Goal: Task Accomplishment & Management: Manage account settings

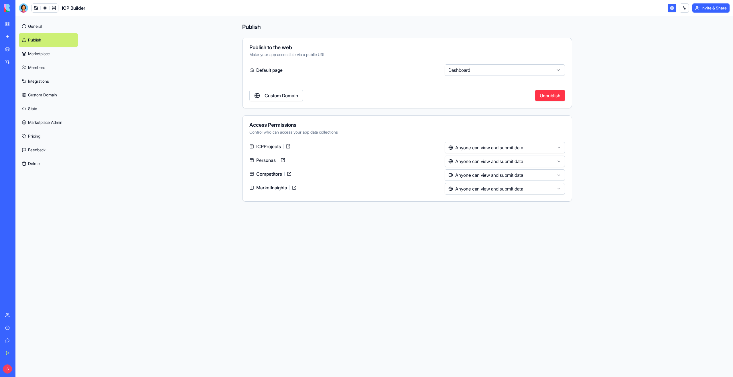
click at [12, 310] on link "Team" at bounding box center [13, 315] width 23 height 11
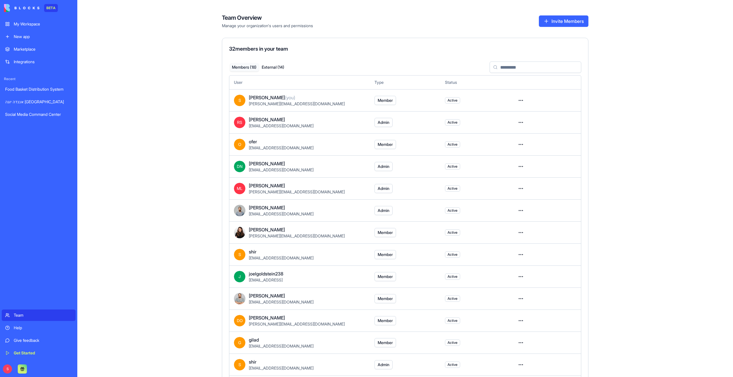
click at [522, 99] on html "BETA My Workspace New app Marketplace Integrations Recent Food Basket Distribut…" at bounding box center [366, 188] width 733 height 377
click at [521, 99] on html "BETA My Workspace New app Marketplace Integrations Recent Food Basket Distribut…" at bounding box center [366, 188] width 733 height 377
click at [521, 123] on html "BETA My Workspace New app Marketplace Integrations Recent Food Basket Distribut…" at bounding box center [366, 188] width 733 height 377
click at [511, 115] on html "BETA My Workspace New app Marketplace Integrations Recent Food Basket Distribut…" at bounding box center [366, 188] width 733 height 377
click at [382, 99] on span "Member" at bounding box center [385, 101] width 15 height 6
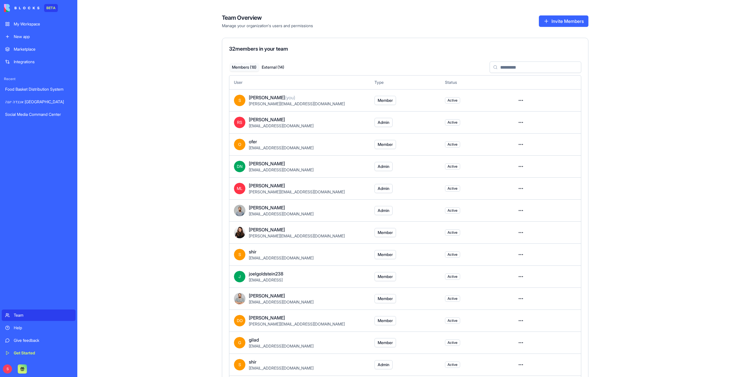
click at [384, 119] on button "Admin" at bounding box center [384, 122] width 18 height 9
click at [386, 140] on button "Member" at bounding box center [385, 144] width 21 height 9
click at [397, 102] on td "Member" at bounding box center [405, 100] width 70 height 22
click at [387, 123] on span "Admin" at bounding box center [384, 123] width 12 height 6
click at [522, 102] on html "BETA My Workspace New app Marketplace Integrations Recent Marketing Expense Tra…" at bounding box center [366, 188] width 733 height 377
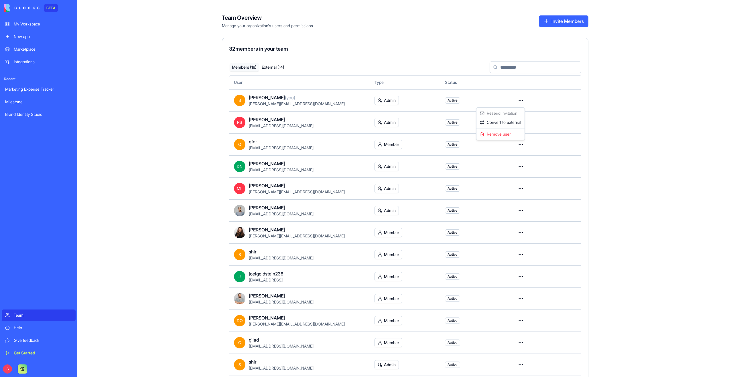
click at [522, 102] on html "BETA My Workspace New app Marketplace Integrations Recent Marketing Expense Tra…" at bounding box center [366, 188] width 733 height 377
click at [517, 122] on html "BETA My Workspace New app Marketplace Integrations Recent Marketing Expense Tra…" at bounding box center [366, 188] width 733 height 377
click at [518, 122] on html "BETA My Workspace New app Marketplace Integrations Recent Marketing Expense Tra…" at bounding box center [366, 188] width 733 height 377
click at [386, 121] on html "BETA My Workspace New app Marketplace Integrations Recent Marketing Expense Tra…" at bounding box center [366, 188] width 733 height 377
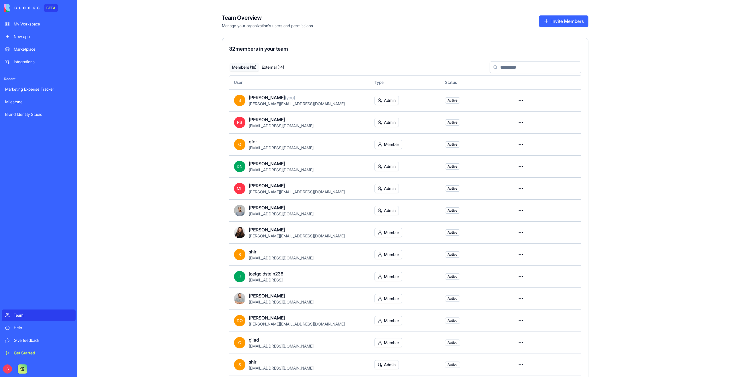
click at [35, 51] on div "Marketplace" at bounding box center [43, 49] width 58 height 6
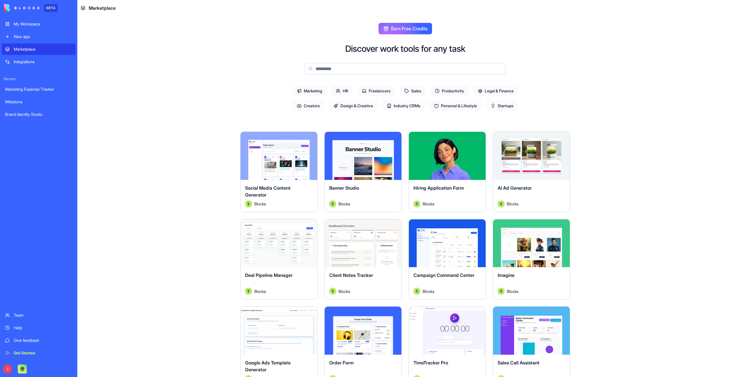
click at [349, 68] on input at bounding box center [405, 68] width 200 height 11
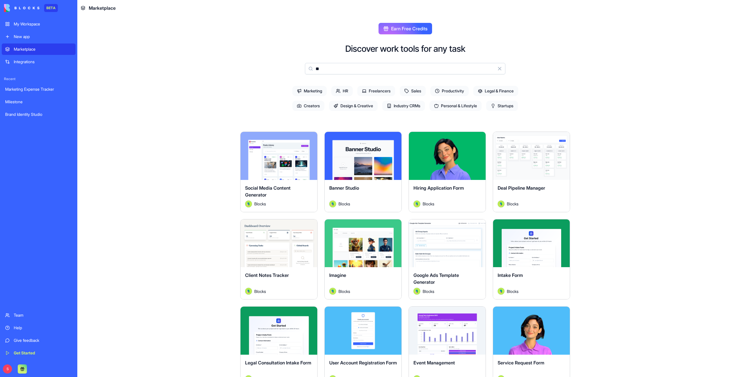
type input "*"
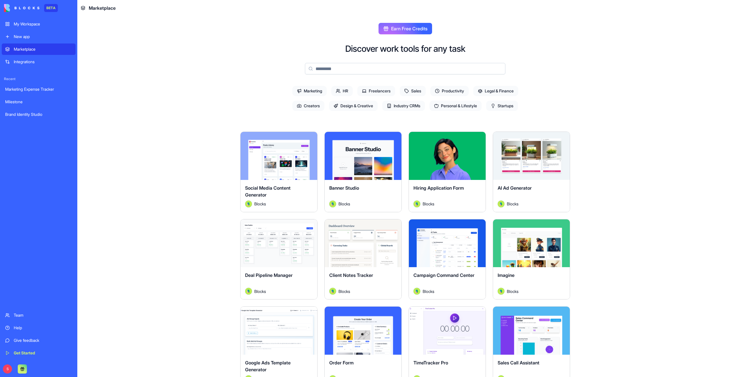
click at [27, 24] on div "My Workspace" at bounding box center [43, 24] width 58 height 6
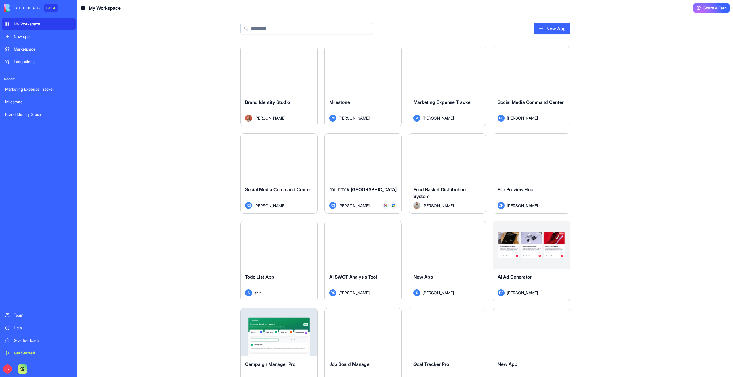
click at [305, 32] on input at bounding box center [306, 28] width 132 height 11
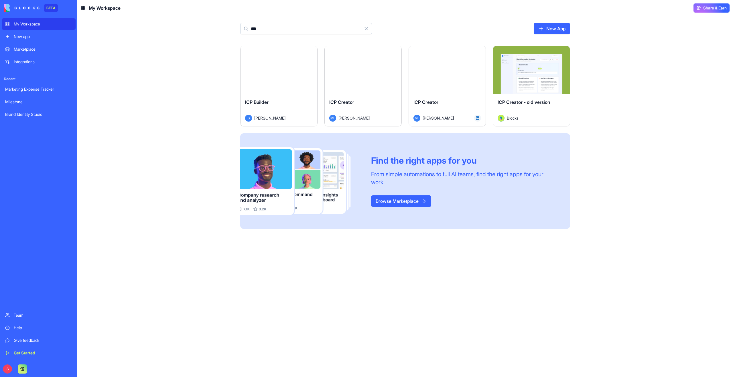
type input "***"
click at [533, 72] on button "Launch" at bounding box center [531, 69] width 43 height 11
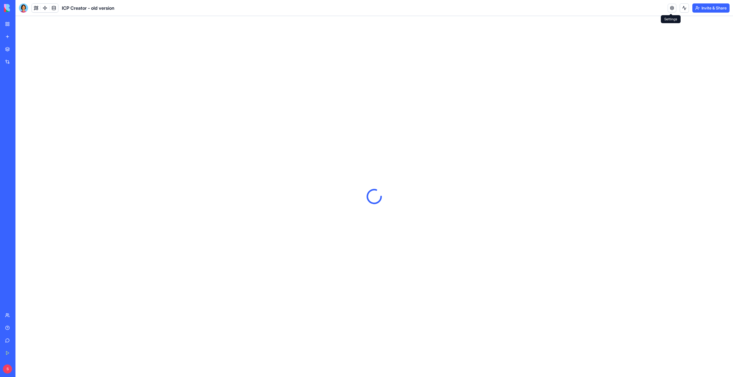
click at [670, 9] on link at bounding box center [672, 8] width 9 height 9
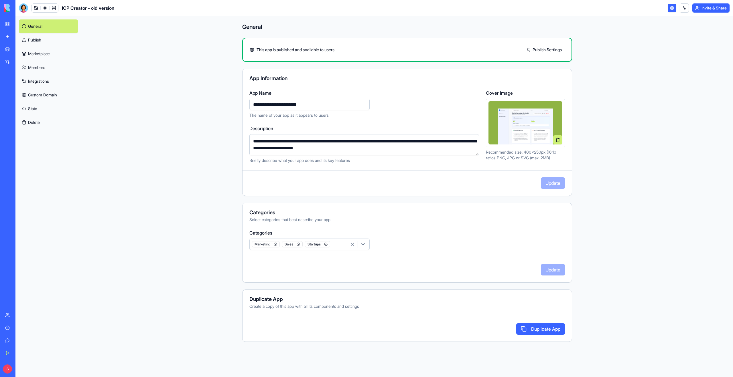
click at [19, 25] on div "My Workspace" at bounding box center [17, 24] width 7 height 6
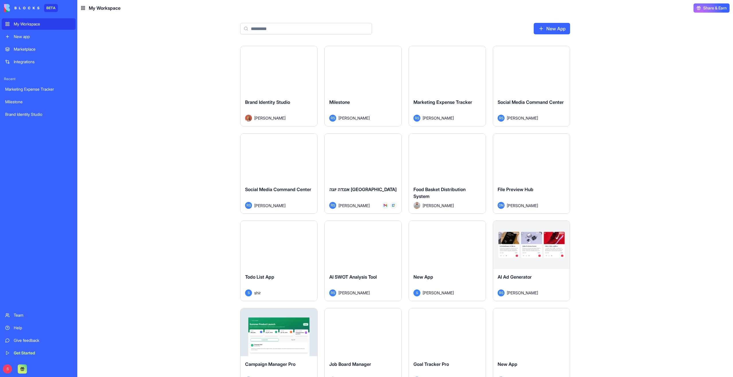
click at [22, 38] on div "New app" at bounding box center [43, 37] width 58 height 6
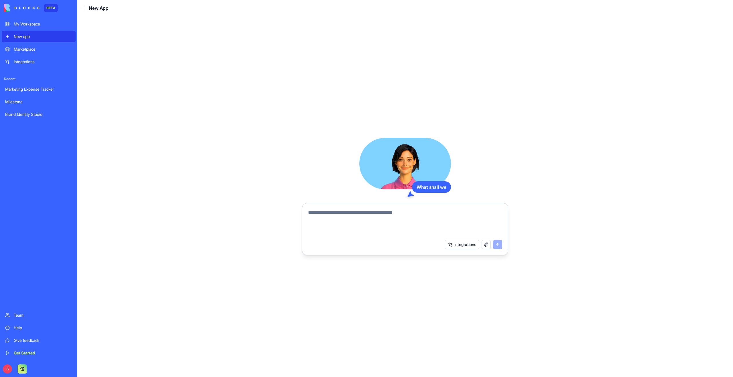
click at [321, 223] on textarea at bounding box center [405, 222] width 194 height 27
click at [359, 215] on textarea "**********" at bounding box center [405, 222] width 194 height 27
type textarea "**********"
click at [499, 246] on button "submit" at bounding box center [497, 244] width 9 height 9
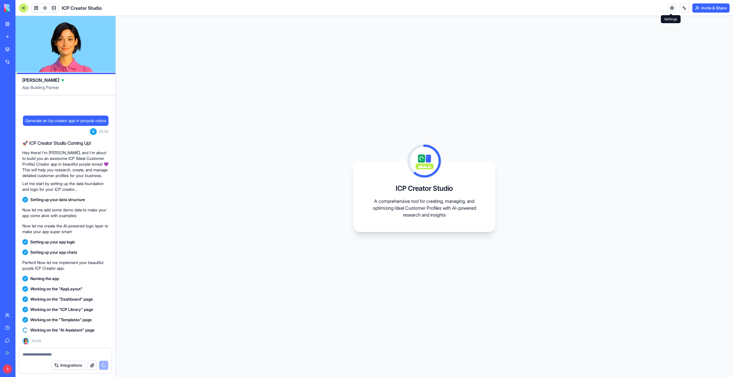
click at [672, 6] on link at bounding box center [672, 8] width 9 height 9
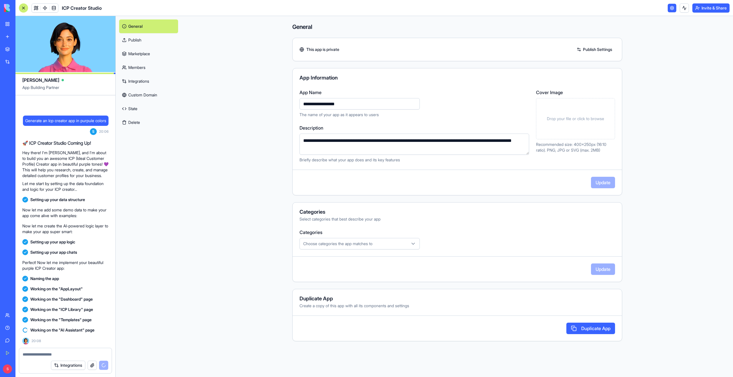
click at [145, 28] on link "General" at bounding box center [148, 26] width 59 height 14
click at [35, 9] on link at bounding box center [36, 8] width 9 height 9
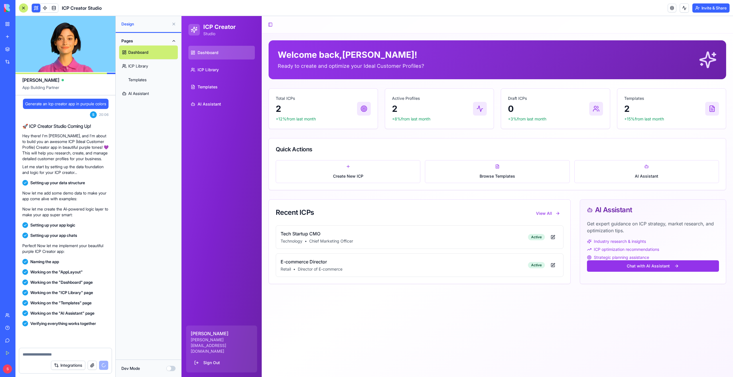
scroll to position [85, 0]
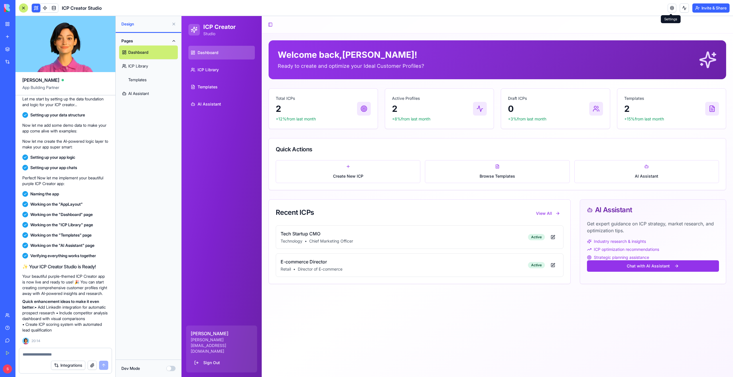
click at [670, 10] on link at bounding box center [672, 8] width 9 height 9
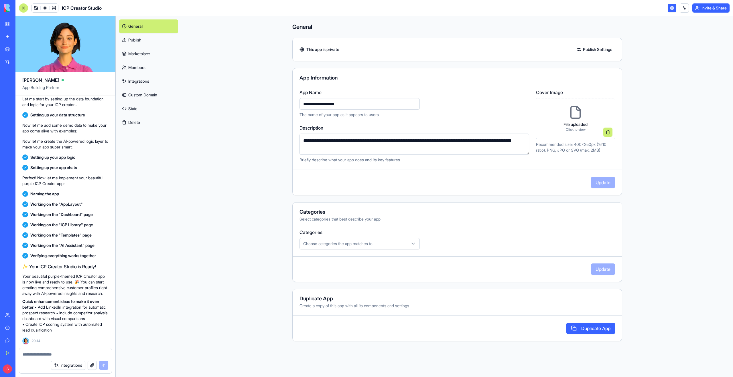
click at [575, 115] on icon at bounding box center [576, 113] width 14 height 14
click at [83, 7] on span "ICP Creator Studio" at bounding box center [82, 8] width 40 height 7
copy header "ICP Creator Studio"
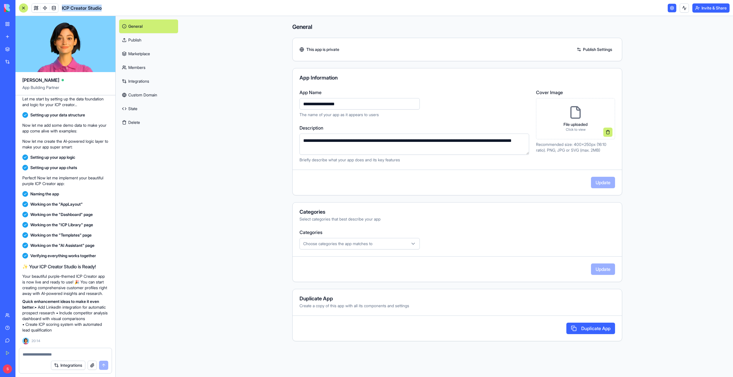
click at [13, 27] on link "My Workspace" at bounding box center [13, 23] width 23 height 11
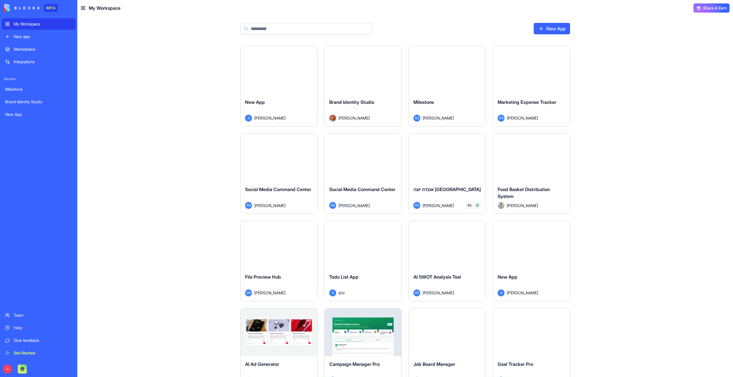
click at [263, 29] on input at bounding box center [306, 28] width 132 height 11
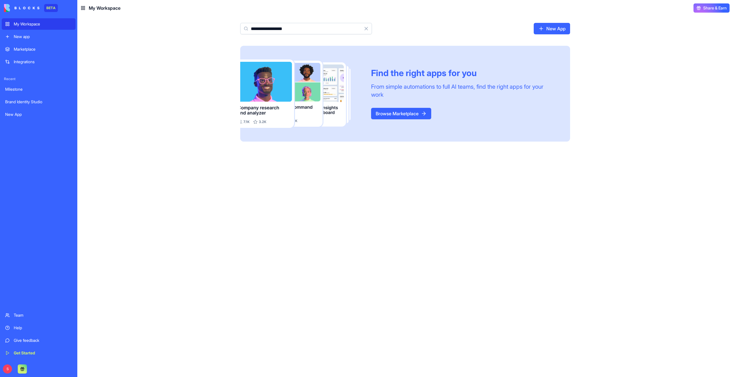
type input "**********"
click at [213, 67] on div "Find the right apps for you From simple automations to full AI teams, find the …" at bounding box center [405, 212] width 656 height 332
click at [278, 29] on input "**********" at bounding box center [306, 28] width 132 height 11
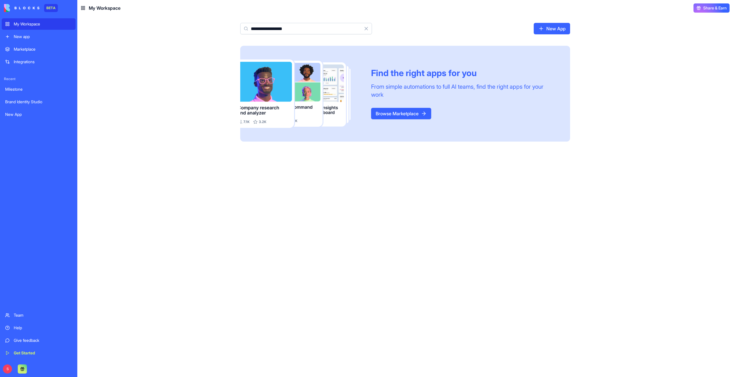
click at [278, 29] on input "**********" at bounding box center [306, 28] width 132 height 11
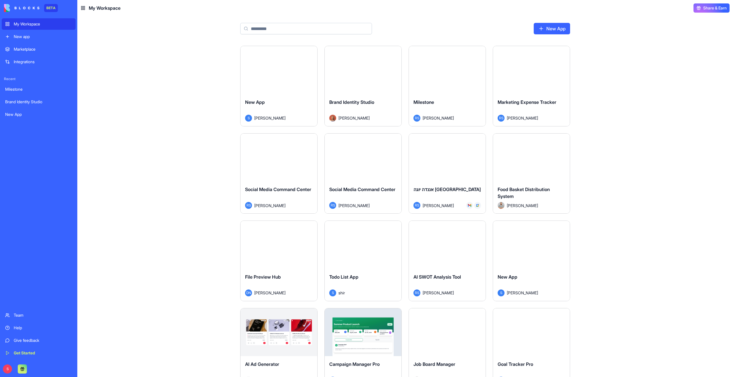
click at [166, 95] on div "Launch New App S shelly Launch Brand Identity Studio Marina Sokolov Launch Mile…" at bounding box center [405, 212] width 656 height 332
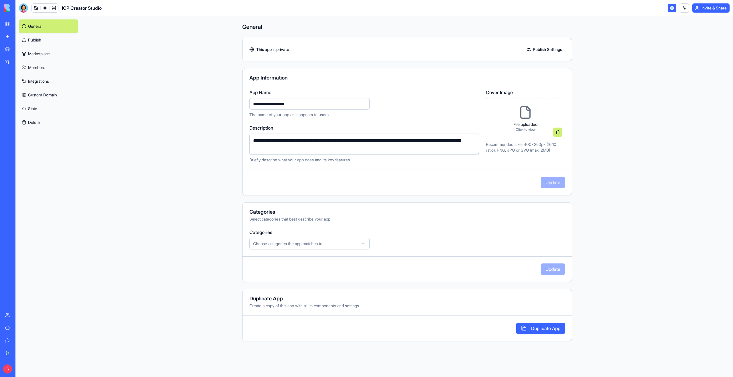
click at [214, 109] on main "**********" at bounding box center [407, 196] width 652 height 361
click at [34, 8] on link at bounding box center [36, 8] width 9 height 9
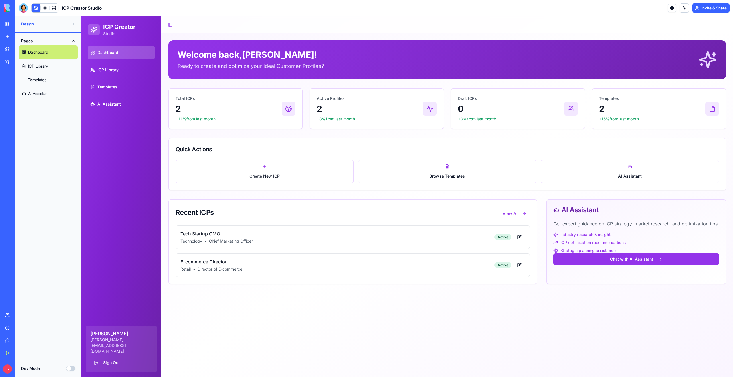
click at [89, 7] on span "ICP Creator Studio" at bounding box center [82, 8] width 40 height 7
copy header "ICP Creator Studio"
click at [672, 10] on link at bounding box center [672, 8] width 9 height 9
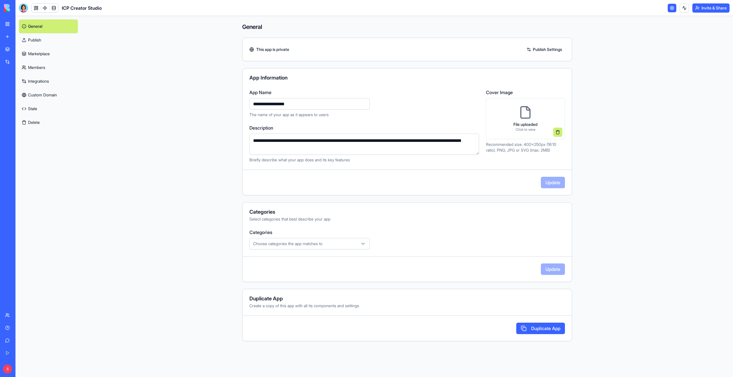
click at [528, 113] on icon at bounding box center [526, 113] width 14 height 14
click at [6, 24] on link "My Workspace" at bounding box center [13, 23] width 23 height 11
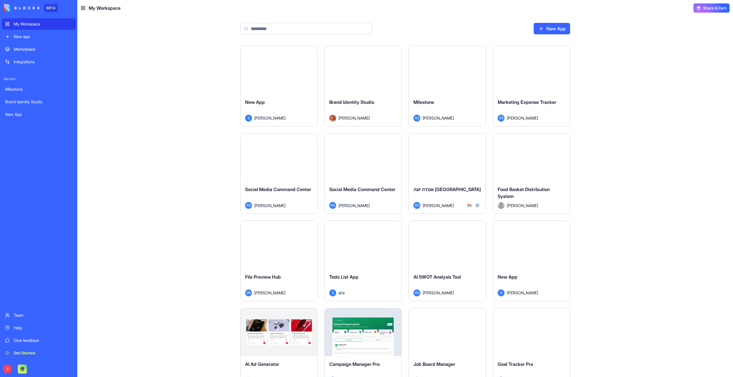
click at [273, 32] on input at bounding box center [306, 28] width 132 height 11
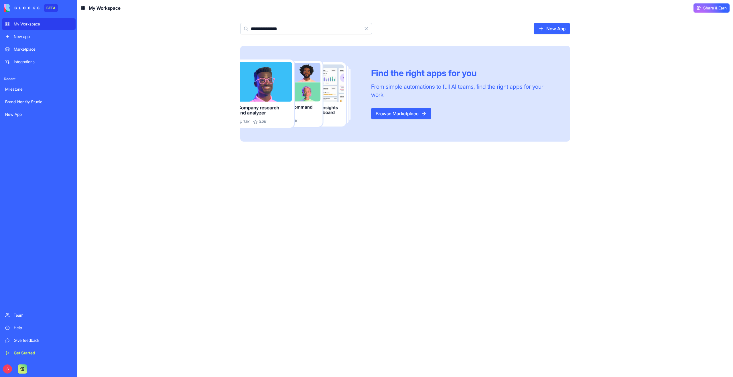
type input "**********"
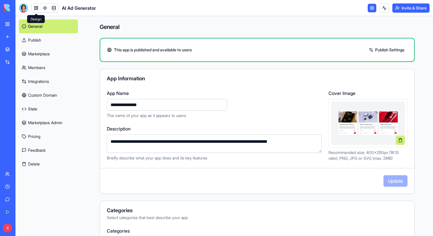
click at [37, 9] on link at bounding box center [36, 8] width 9 height 9
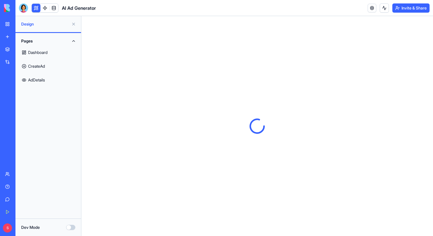
click at [73, 24] on button at bounding box center [73, 23] width 9 height 9
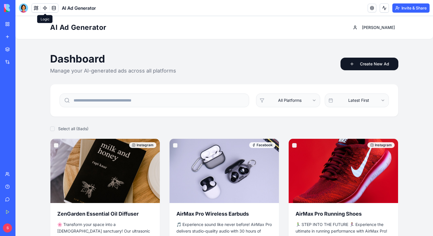
click at [47, 6] on link at bounding box center [45, 8] width 9 height 9
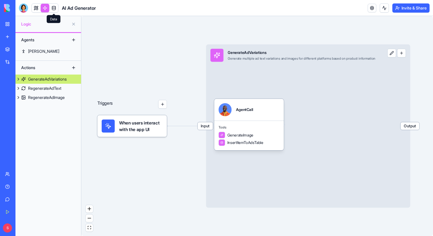
click at [56, 10] on link at bounding box center [54, 8] width 9 height 9
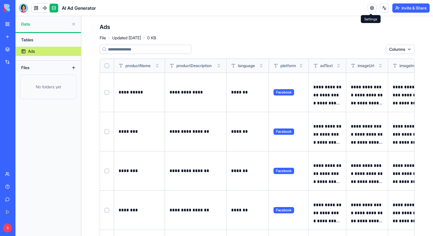
click at [369, 9] on link at bounding box center [372, 8] width 9 height 9
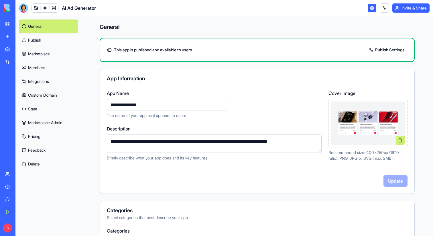
click at [42, 56] on link "Marketplace" at bounding box center [48, 54] width 59 height 14
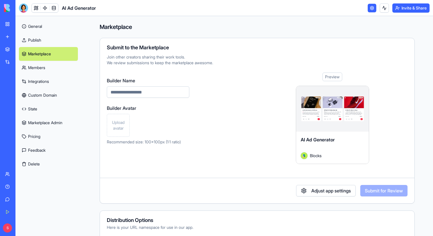
click at [143, 93] on input "Builder Name" at bounding box center [148, 91] width 82 height 11
paste input "**********"
type input "**********"
click at [148, 125] on div "Upload avatar" at bounding box center [148, 125] width 82 height 23
click at [111, 121] on span "Upload avatar" at bounding box center [118, 124] width 18 height 11
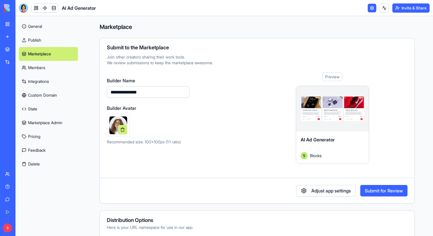
click at [121, 128] on button at bounding box center [122, 129] width 9 height 9
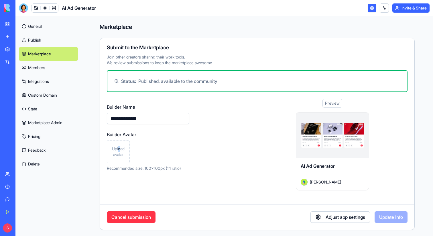
click at [119, 151] on span "Upload avatar" at bounding box center [118, 151] width 18 height 11
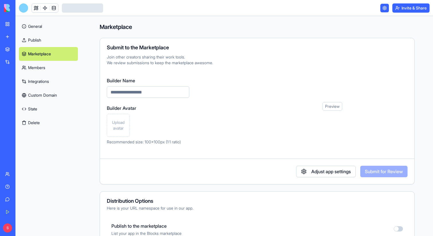
type input "**********"
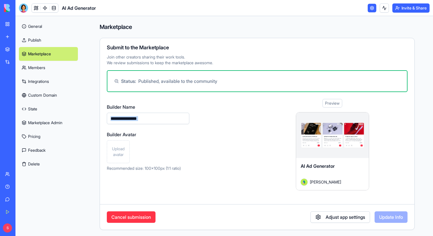
click at [117, 127] on div "**********" at bounding box center [148, 137] width 82 height 68
click at [119, 150] on span "Upload avatar" at bounding box center [118, 151] width 18 height 11
click at [380, 215] on button "Update Info" at bounding box center [391, 216] width 33 height 11
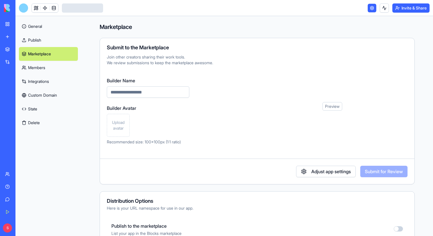
click at [134, 90] on input "Builder Name" at bounding box center [148, 91] width 82 height 11
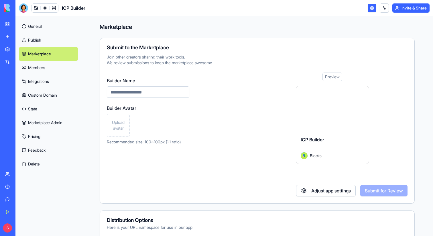
paste input "**********"
type input "**********"
click at [116, 127] on span "Upload avatar" at bounding box center [118, 124] width 18 height 11
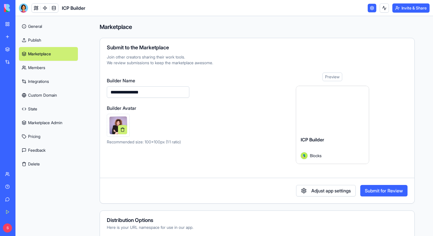
click at [389, 190] on button "Submit for Review" at bounding box center [383, 190] width 47 height 11
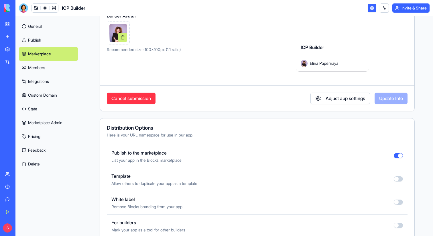
scroll to position [2, 0]
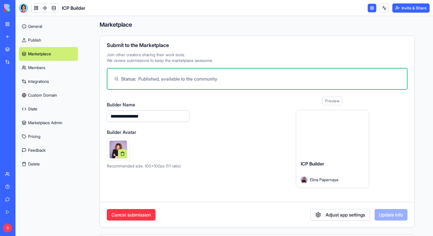
click at [36, 40] on link "Publish" at bounding box center [48, 40] width 59 height 14
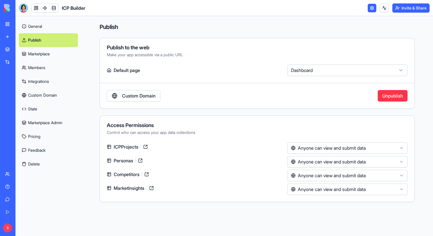
click at [38, 56] on link "Marketplace" at bounding box center [48, 54] width 59 height 14
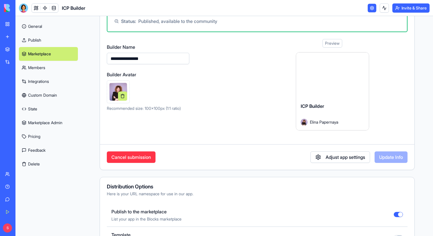
scroll to position [66, 0]
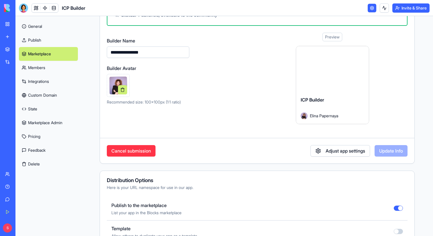
click at [320, 81] on div at bounding box center [332, 69] width 73 height 46
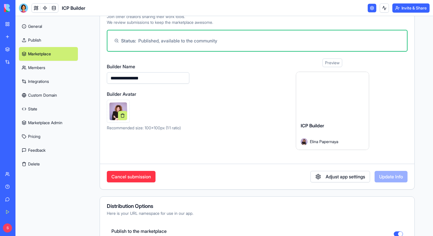
scroll to position [0, 0]
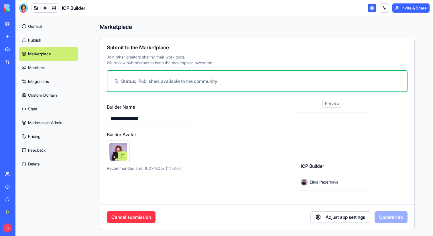
click at [33, 38] on link "Publish" at bounding box center [48, 40] width 59 height 14
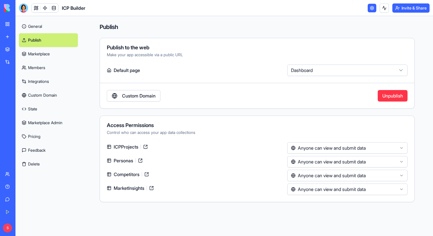
click at [42, 56] on link "Marketplace" at bounding box center [48, 54] width 59 height 14
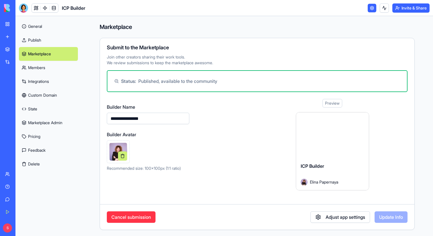
click at [24, 28] on link "General" at bounding box center [48, 26] width 59 height 14
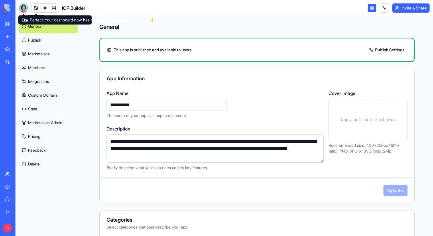
click at [22, 7] on div at bounding box center [23, 7] width 9 height 9
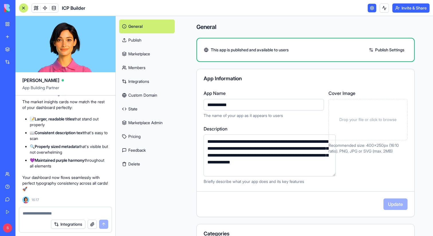
click at [46, 215] on textarea at bounding box center [66, 213] width 86 height 6
click at [46, 210] on div at bounding box center [65, 211] width 93 height 9
click at [44, 212] on textarea at bounding box center [66, 213] width 86 height 6
type textarea "**********"
click at [102, 224] on button "submit" at bounding box center [103, 223] width 9 height 9
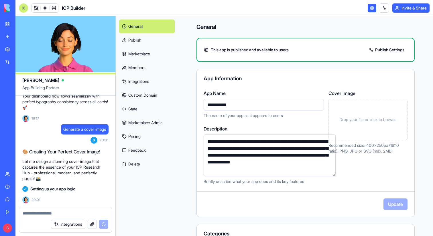
scroll to position [1896, 0]
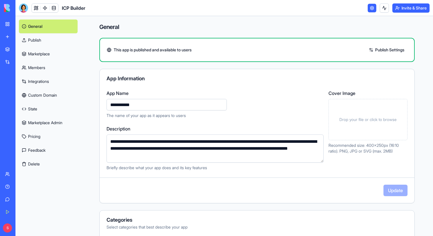
click at [23, 9] on div at bounding box center [23, 7] width 9 height 9
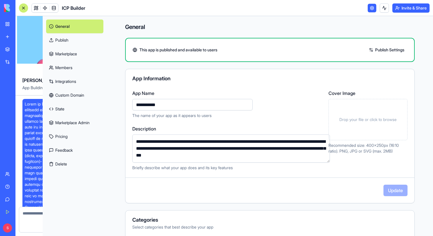
scroll to position [1896, 0]
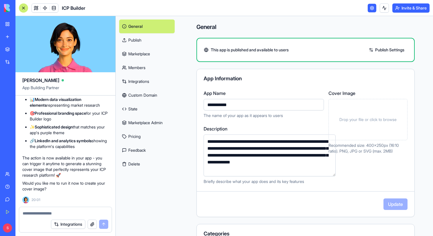
click at [49, 211] on textarea at bounding box center [66, 213] width 86 height 6
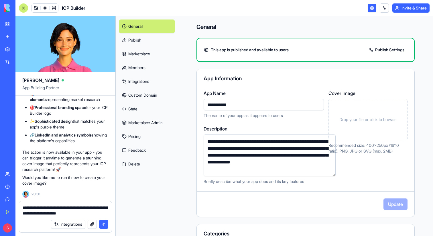
type textarea "**********"
click at [103, 225] on button "submit" at bounding box center [103, 223] width 9 height 9
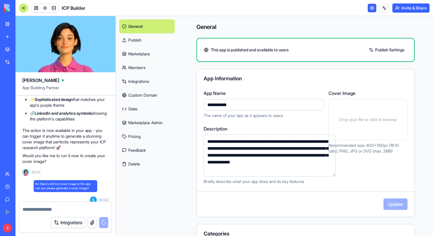
scroll to position [1923, 0]
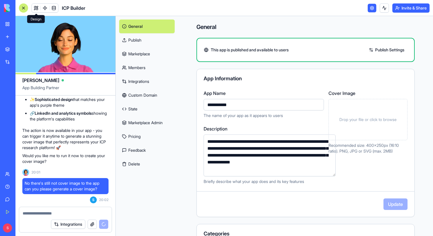
click at [37, 6] on link at bounding box center [36, 8] width 9 height 9
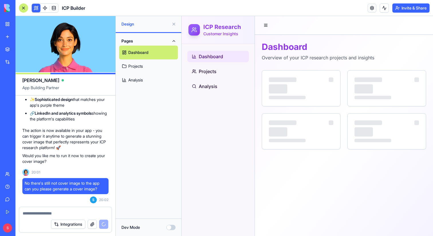
click at [174, 24] on button at bounding box center [173, 23] width 9 height 9
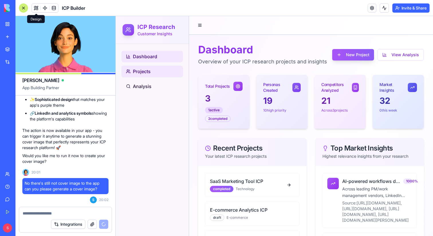
click at [152, 74] on link "Projects" at bounding box center [152, 71] width 62 height 11
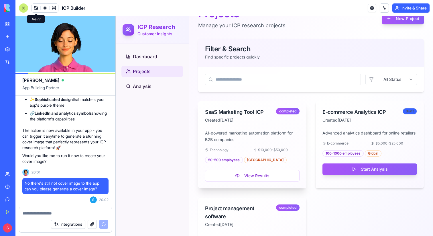
scroll to position [95, 0]
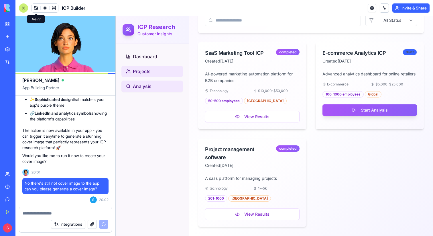
click at [161, 85] on link "Analysis" at bounding box center [152, 85] width 62 height 11
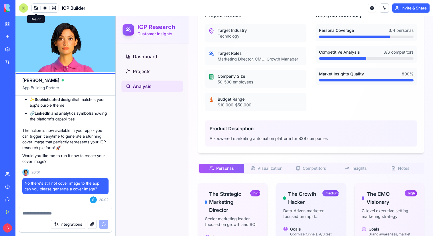
scroll to position [300, 0]
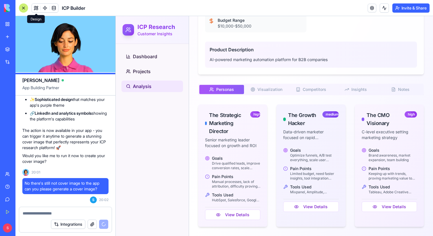
click at [264, 90] on span "Visualization" at bounding box center [269, 89] width 25 height 6
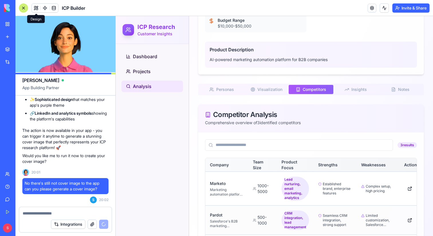
click at [306, 93] on button "Competitors C" at bounding box center [311, 89] width 45 height 9
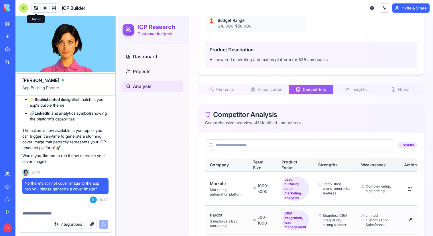
click at [345, 90] on polyline "button" at bounding box center [347, 89] width 4 height 2
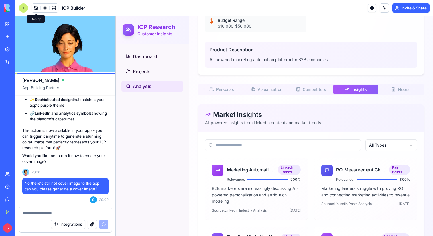
click at [403, 90] on span "Notes" at bounding box center [403, 89] width 11 height 6
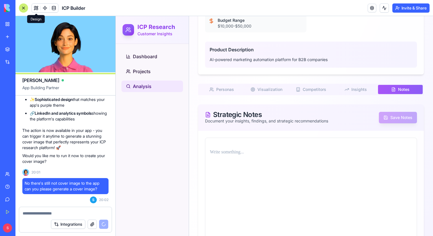
click at [206, 87] on button "Personas P" at bounding box center [221, 89] width 45 height 9
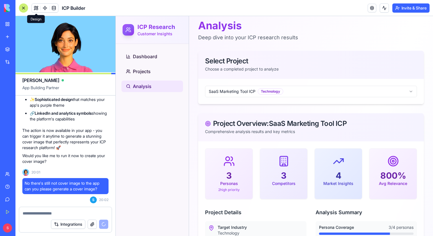
scroll to position [0, 0]
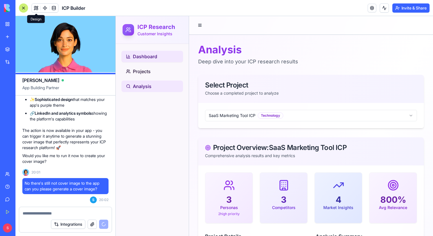
click at [158, 58] on link "Dashboard" at bounding box center [152, 56] width 62 height 11
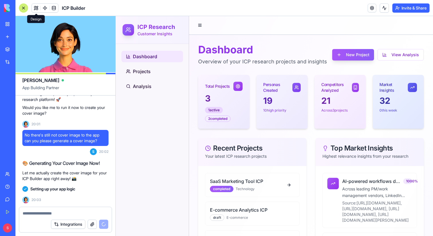
scroll to position [1993, 0]
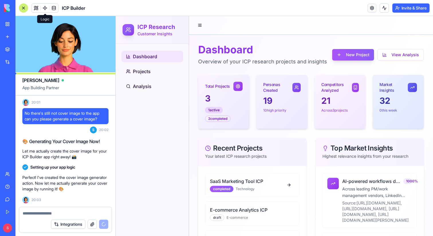
click at [45, 10] on span at bounding box center [45, 8] width 16 height 16
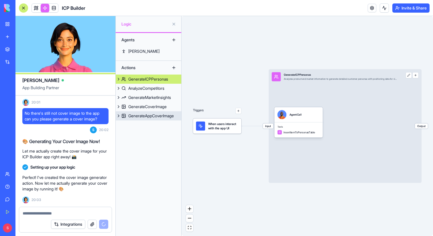
scroll to position [2130, 0]
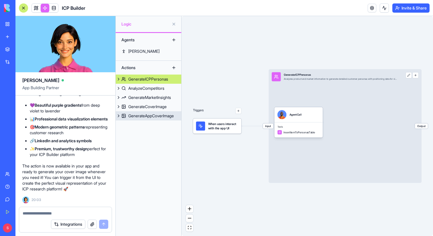
click at [156, 111] on link "GenerateAppCoverImage" at bounding box center [149, 115] width 66 height 9
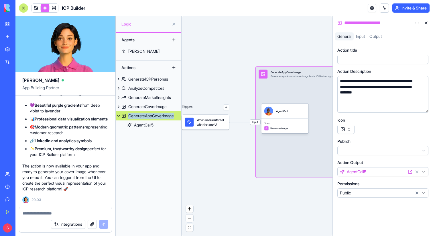
click at [414, 21] on html "BETA My Workspace New app Marketplace Integrations Recent Marketing Expense Tra…" at bounding box center [216, 118] width 433 height 236
click at [400, 42] on span "Delete" at bounding box center [402, 44] width 12 height 6
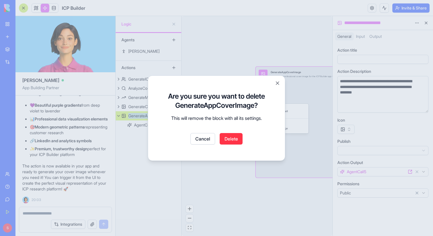
click at [232, 139] on button "Delete" at bounding box center [231, 138] width 23 height 11
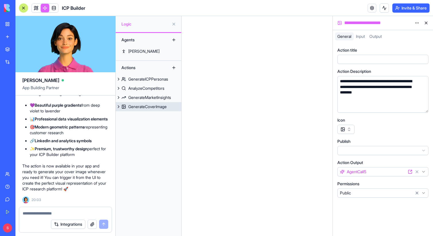
click at [152, 105] on div "GenerateCoverImage" at bounding box center [147, 107] width 38 height 6
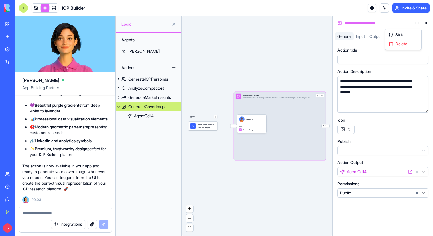
click at [415, 23] on html "BETA My Workspace New app Marketplace Integrations Recent Marketing Expense Tra…" at bounding box center [216, 118] width 433 height 236
click at [399, 101] on html "BETA My Workspace New app Marketplace Integrations Recent Marketing Expense Tra…" at bounding box center [216, 118] width 433 height 236
drag, startPoint x: 342, startPoint y: 82, endPoint x: 407, endPoint y: 85, distance: 65.1
click at [406, 85] on div "**********" at bounding box center [377, 86] width 78 height 17
click at [407, 85] on div "**********" at bounding box center [377, 86] width 78 height 17
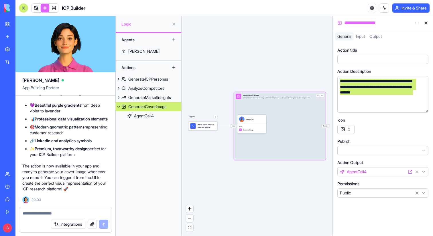
drag, startPoint x: 414, startPoint y: 93, endPoint x: 333, endPoint y: 83, distance: 81.7
click at [333, 82] on div "**********" at bounding box center [383, 139] width 100 height 193
copy div "**********"
click at [416, 24] on html "BETA My Workspace New app Marketplace Integrations Recent Marketing Expense Tra…" at bounding box center [216, 118] width 433 height 236
click at [402, 44] on span "Delete" at bounding box center [402, 44] width 12 height 6
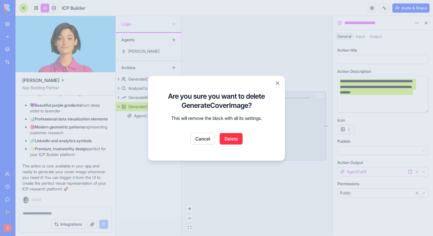
click at [236, 135] on button "Delete" at bounding box center [231, 138] width 23 height 11
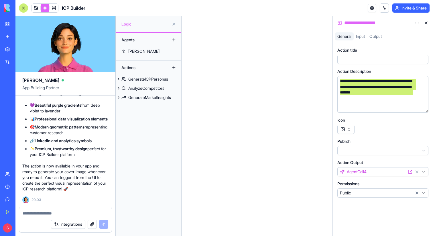
click at [429, 21] on button at bounding box center [426, 22] width 9 height 9
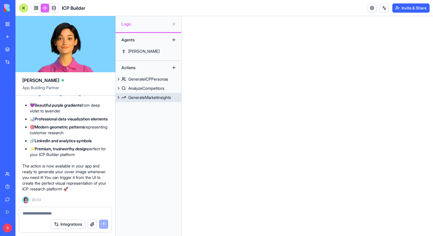
click at [146, 99] on div "GenerateMarketInsights" at bounding box center [149, 98] width 43 height 6
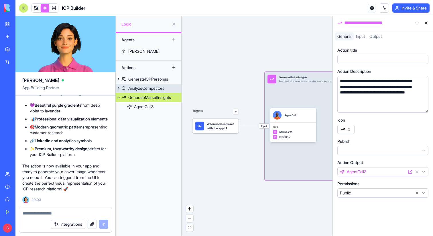
click at [145, 87] on div "AnalyzeCompetitors" at bounding box center [146, 88] width 36 height 6
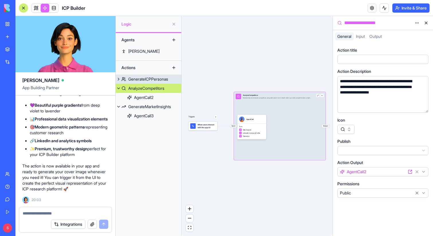
click at [145, 82] on link "GenerateICPPersonas" at bounding box center [149, 78] width 66 height 9
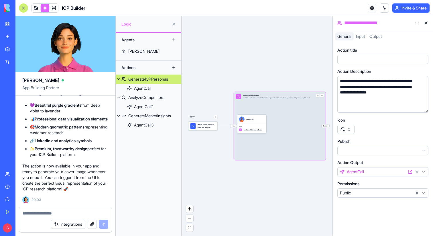
click at [427, 23] on button at bounding box center [426, 22] width 9 height 9
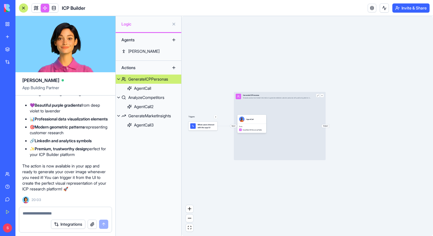
click at [121, 76] on button at bounding box center [119, 78] width 6 height 9
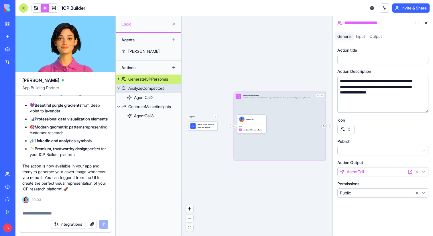
click at [118, 89] on button at bounding box center [119, 88] width 6 height 9
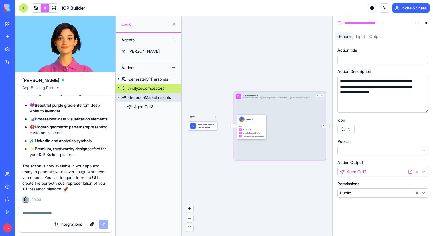
click at [118, 98] on button at bounding box center [119, 97] width 6 height 9
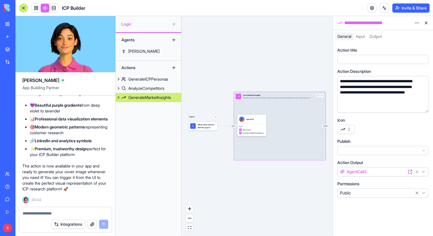
click at [426, 22] on button at bounding box center [426, 22] width 9 height 9
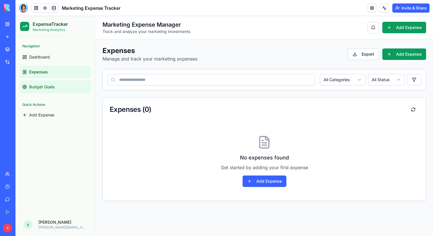
click at [60, 84] on link "Budget Goals" at bounding box center [55, 86] width 71 height 13
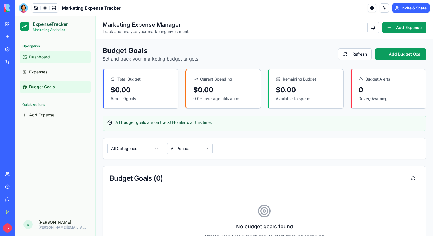
click at [51, 56] on link "Dashboard" at bounding box center [55, 57] width 71 height 13
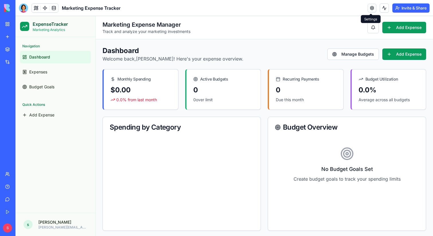
click at [370, 10] on link at bounding box center [372, 8] width 9 height 9
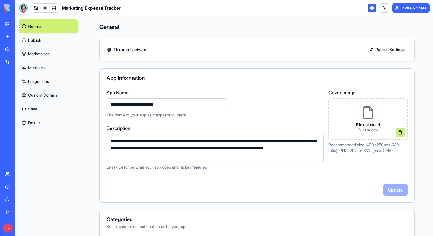
click at [38, 39] on link "Publish" at bounding box center [48, 40] width 59 height 14
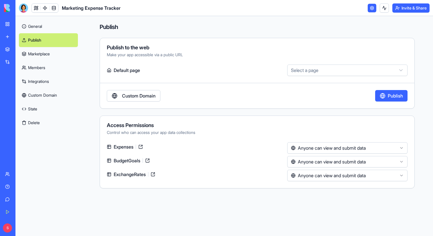
click at [50, 55] on link "Marketplace" at bounding box center [48, 54] width 59 height 14
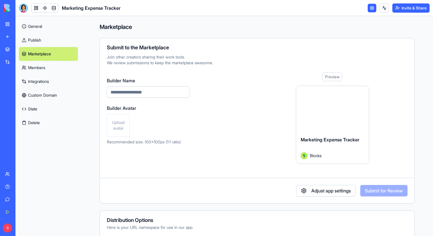
click at [142, 93] on input "Builder Name" at bounding box center [148, 91] width 82 height 11
paste input "**********"
type input "**********"
paste input "**********"
type input "**********"
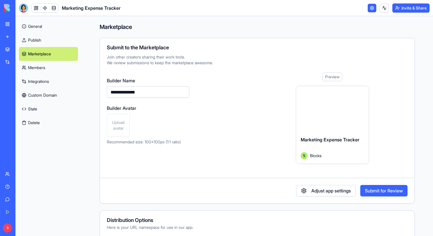
click at [123, 125] on span "Upload avatar" at bounding box center [118, 124] width 18 height 11
click at [379, 191] on button "Submit for Review" at bounding box center [383, 190] width 47 height 11
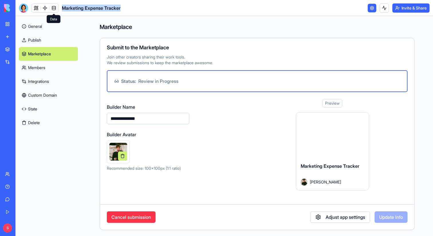
drag, startPoint x: 122, startPoint y: 7, endPoint x: 58, endPoint y: 7, distance: 64.7
click at [57, 7] on header "Marketing Expense Tracker Invite & Share" at bounding box center [224, 8] width 418 height 16
copy span "Marketing Expense Tracker"
click at [9, 20] on link "My Workspace" at bounding box center [13, 23] width 23 height 11
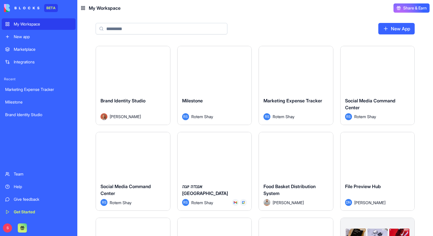
type input "**********"
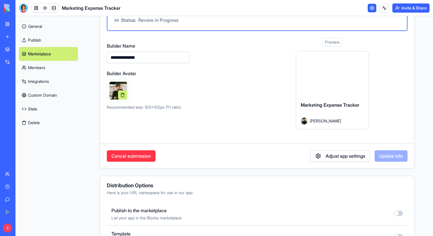
scroll to position [66, 0]
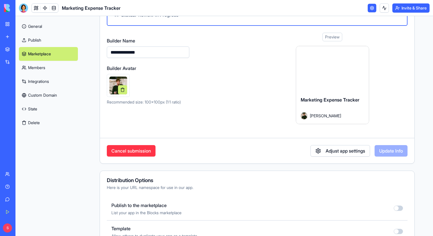
click at [10, 23] on link "My Workspace" at bounding box center [13, 23] width 23 height 11
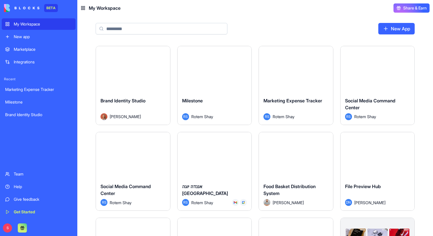
click at [154, 31] on input at bounding box center [162, 28] width 132 height 11
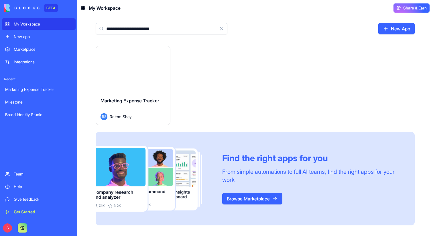
click at [135, 25] on input "**********" at bounding box center [162, 28] width 132 height 11
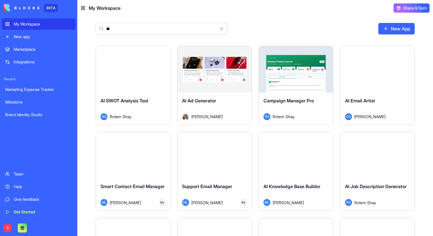
type input "**"
click at [221, 25] on button "Clear" at bounding box center [221, 28] width 11 height 11
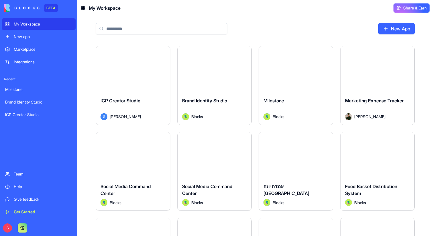
click at [119, 29] on input at bounding box center [162, 28] width 132 height 11
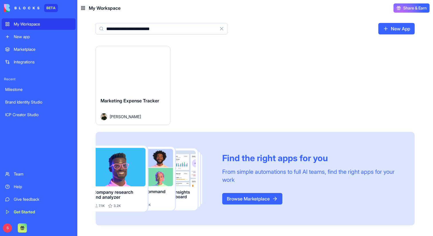
type input "**********"
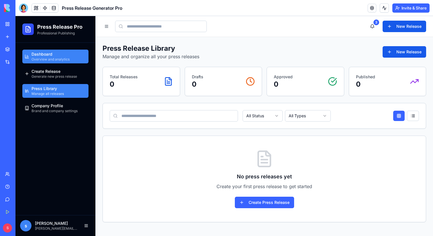
click at [45, 56] on span "Dashboard" at bounding box center [42, 54] width 21 height 6
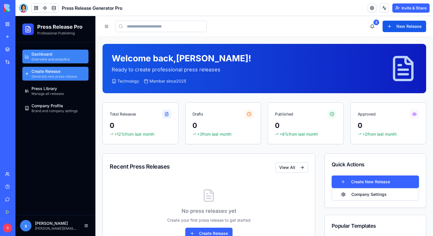
click at [56, 67] on link "Create Release Generate new press release" at bounding box center [55, 74] width 66 height 14
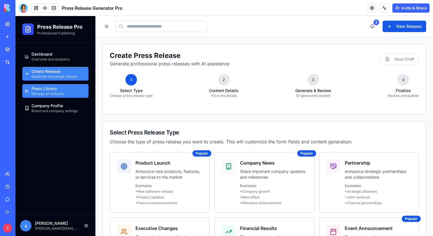
click at [48, 97] on link "Press Library Manage all releases" at bounding box center [55, 91] width 66 height 14
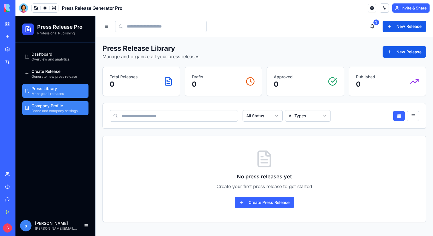
click at [48, 107] on span "Company Profile" at bounding box center [48, 106] width 32 height 6
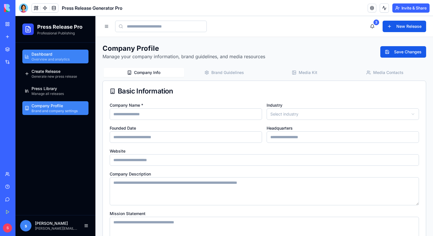
click at [52, 59] on span "Overview and analytics" at bounding box center [51, 59] width 38 height 5
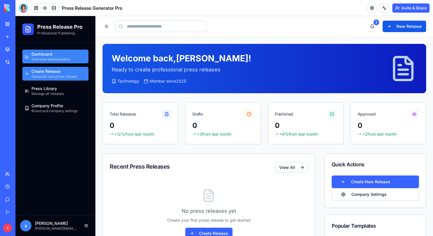
click at [72, 74] on span "Generate new press release" at bounding box center [55, 76] width 46 height 5
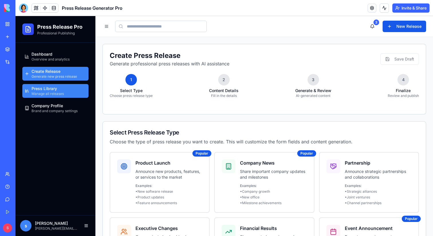
click at [62, 86] on div "Press Library Manage all releases" at bounding box center [48, 91] width 32 height 10
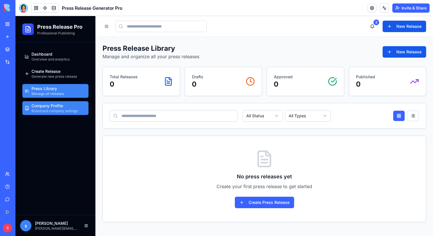
click at [52, 104] on span "Company Profile" at bounding box center [48, 106] width 32 height 6
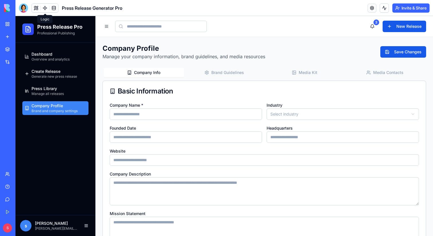
click at [46, 9] on link at bounding box center [45, 8] width 9 height 9
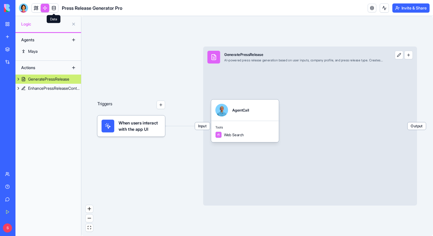
click at [54, 8] on link at bounding box center [54, 8] width 9 height 9
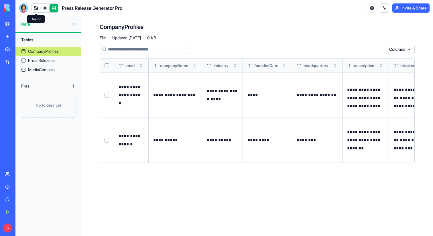
click at [37, 9] on link at bounding box center [36, 8] width 9 height 9
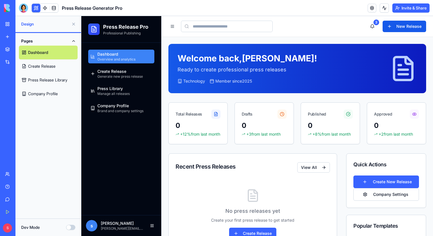
click at [74, 23] on button at bounding box center [73, 23] width 9 height 9
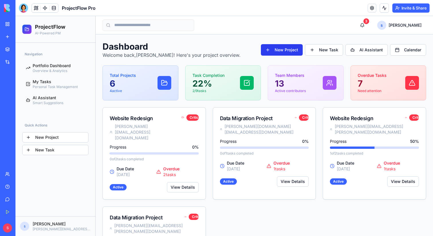
click at [292, 49] on button "New Project" at bounding box center [282, 49] width 42 height 11
click at [276, 51] on button "New Project" at bounding box center [282, 49] width 42 height 11
click at [327, 52] on button "New Task" at bounding box center [324, 49] width 38 height 11
click at [370, 47] on button "AI Assistant" at bounding box center [366, 49] width 42 height 11
click at [407, 52] on button "Calendar" at bounding box center [408, 49] width 36 height 11
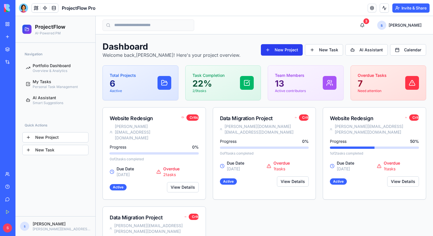
click at [284, 49] on button "New Project" at bounding box center [282, 49] width 42 height 11
click at [319, 54] on button "New Task" at bounding box center [324, 49] width 38 height 11
click at [58, 79] on div "My Tasks Personal Task Management" at bounding box center [55, 84] width 45 height 10
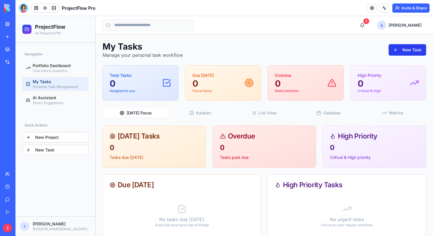
click at [406, 49] on button "New Task" at bounding box center [408, 49] width 38 height 11
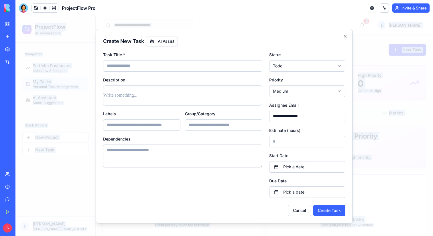
click at [406, 49] on div at bounding box center [224, 126] width 418 height 220
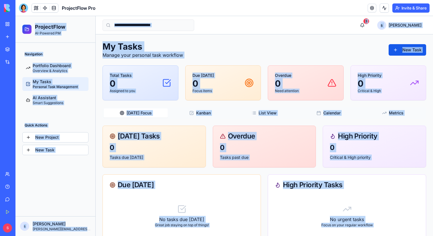
click at [406, 49] on button "New Task" at bounding box center [408, 49] width 38 height 11
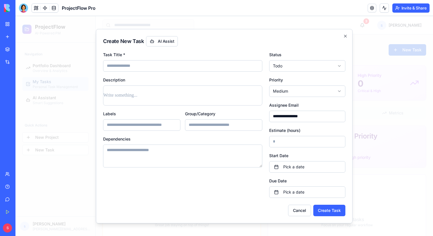
click at [375, 51] on div at bounding box center [224, 126] width 418 height 220
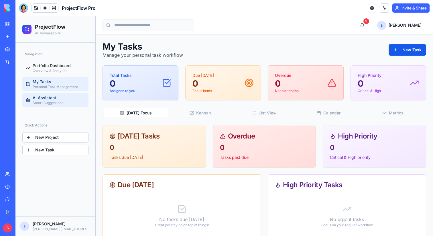
click at [39, 99] on span "AI Assistant" at bounding box center [44, 98] width 23 height 6
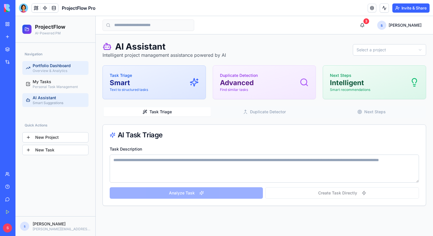
click at [54, 69] on span "Overview & Analytics" at bounding box center [50, 70] width 35 height 5
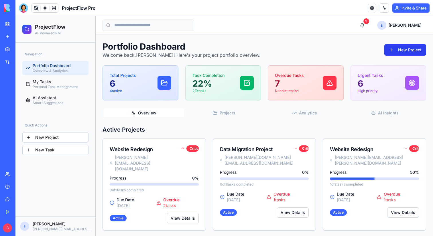
click at [406, 49] on button "New Project" at bounding box center [405, 49] width 42 height 11
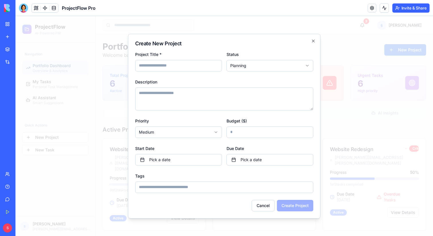
click at [380, 67] on div at bounding box center [224, 126] width 418 height 220
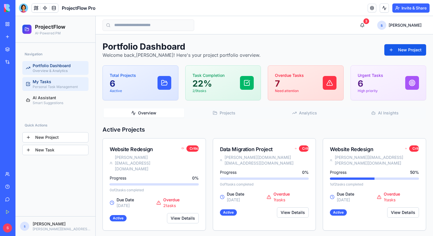
click at [43, 81] on span "My Tasks" at bounding box center [42, 82] width 19 height 6
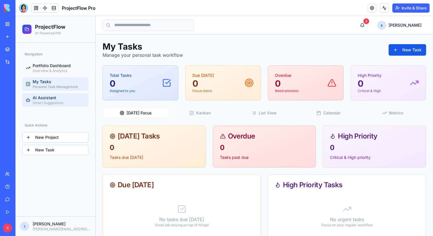
click at [46, 100] on span "AI Assistant" at bounding box center [44, 98] width 23 height 6
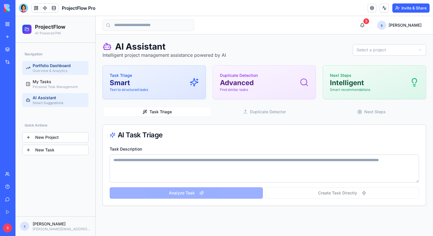
click at [48, 67] on span "Portfolio Dashboard" at bounding box center [52, 66] width 38 height 6
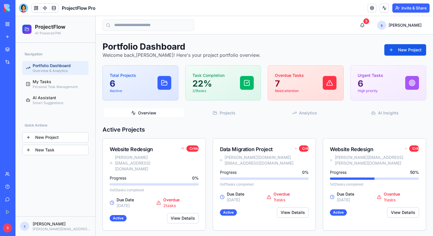
click at [51, 27] on h2 "ProjectFlow" at bounding box center [50, 27] width 30 height 8
click at [23, 29] on div at bounding box center [26, 29] width 9 height 9
click at [49, 139] on button "New Project" at bounding box center [55, 137] width 66 height 10
click at [54, 137] on button "New Project" at bounding box center [55, 137] width 66 height 10
click at [52, 150] on button "New Task" at bounding box center [55, 150] width 66 height 10
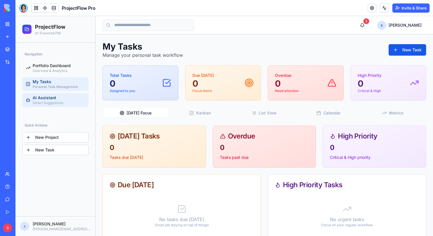
click at [68, 94] on link "AI Assistant Smart Suggestions" at bounding box center [55, 100] width 66 height 14
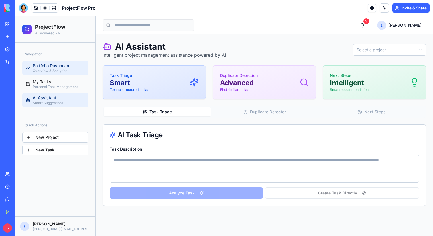
click at [63, 68] on span "Portfolio Dashboard" at bounding box center [52, 66] width 38 height 6
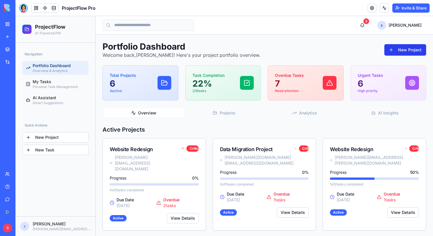
click at [409, 48] on button "New Project" at bounding box center [405, 49] width 42 height 11
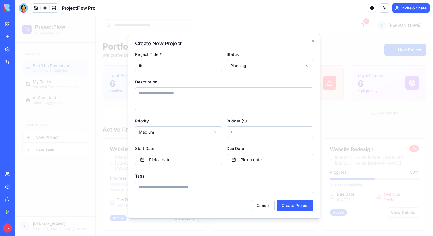
type input "*"
type input "**********"
click at [184, 96] on textarea "Description" at bounding box center [224, 98] width 178 height 23
type textarea "****"
click at [241, 132] on input "Budget ($)" at bounding box center [270, 131] width 87 height 11
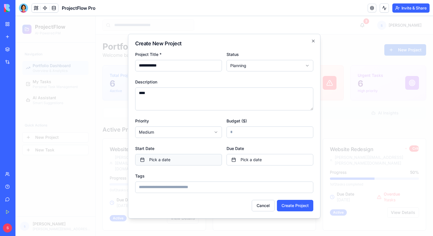
type input "*****"
click at [158, 162] on button "Pick a date" at bounding box center [178, 159] width 87 height 11
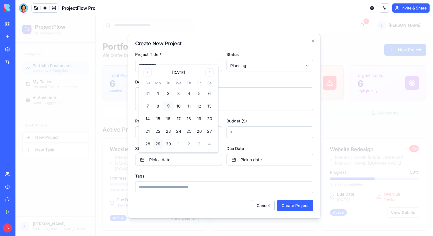
click at [157, 146] on button "29" at bounding box center [158, 144] width 10 height 10
click at [235, 159] on button "Pick a date" at bounding box center [270, 159] width 87 height 11
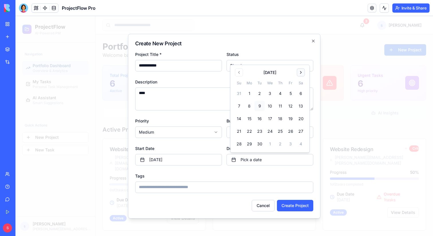
click at [302, 74] on button "Go to next month" at bounding box center [301, 72] width 8 height 8
click at [290, 144] on button "31" at bounding box center [291, 144] width 10 height 10
click at [214, 178] on div "Tags" at bounding box center [224, 182] width 178 height 21
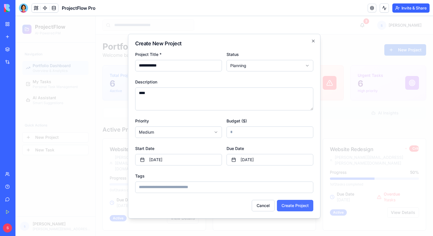
click at [289, 208] on button "Create Project" at bounding box center [295, 205] width 36 height 11
click at [296, 204] on button "Create Project" at bounding box center [295, 205] width 36 height 11
click at [297, 207] on button "Create Project" at bounding box center [295, 205] width 36 height 11
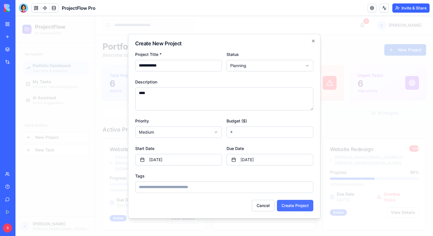
click at [291, 205] on button "Create Project" at bounding box center [295, 205] width 36 height 11
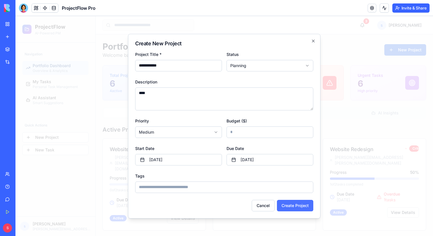
click at [291, 205] on button "Create Project" at bounding box center [295, 205] width 36 height 11
click at [264, 204] on button "Cancel" at bounding box center [263, 205] width 23 height 11
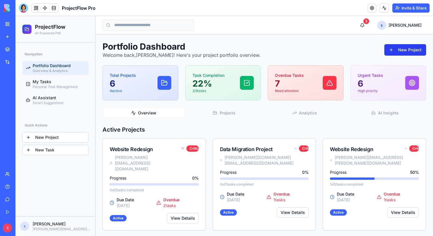
click at [399, 51] on button "New Project" at bounding box center [405, 49] width 42 height 11
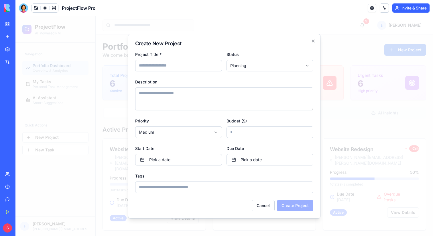
click at [184, 62] on input "Project Title *" at bounding box center [178, 65] width 87 height 11
click at [313, 39] on icon "button" at bounding box center [313, 41] width 5 height 5
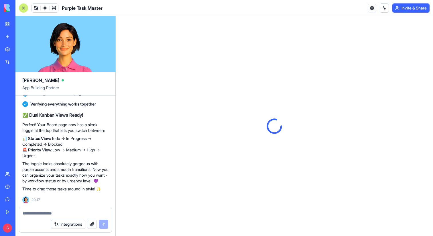
click at [23, 7] on div at bounding box center [23, 7] width 9 height 9
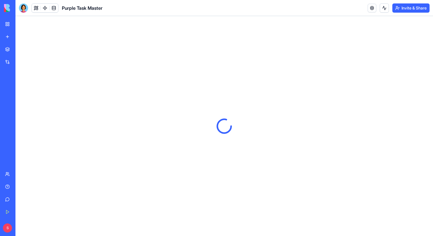
click at [23, 8] on div at bounding box center [23, 7] width 9 height 9
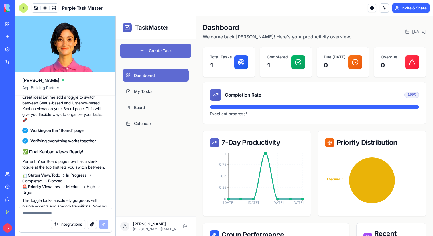
scroll to position [1339, 0]
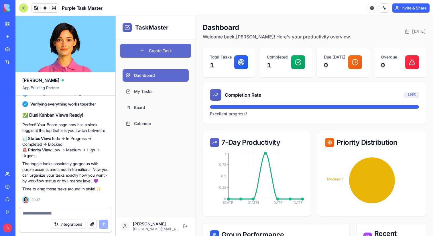
click at [23, 8] on div at bounding box center [23, 7] width 9 height 9
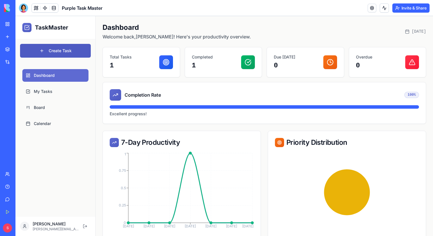
click at [63, 48] on button "Create Task" at bounding box center [55, 51] width 71 height 14
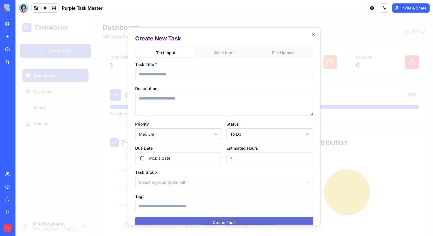
click at [212, 75] on input "Task Title *" at bounding box center [224, 73] width 178 height 11
type input "****"
click at [209, 96] on textarea "Description" at bounding box center [224, 104] width 178 height 23
type textarea "***"
click at [244, 160] on input "Estimated Hours" at bounding box center [270, 157] width 87 height 11
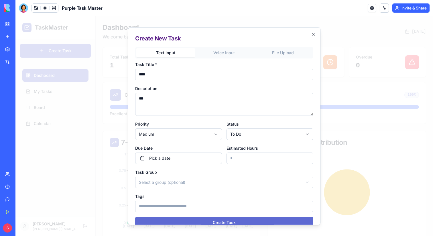
type input "****"
click at [248, 183] on body "**********" at bounding box center [224, 196] width 418 height 360
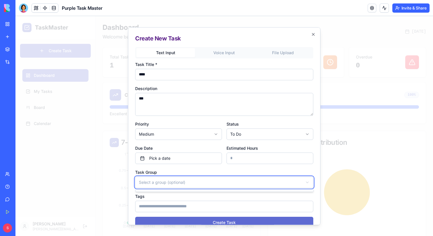
click at [248, 183] on body "**********" at bounding box center [224, 196] width 418 height 360
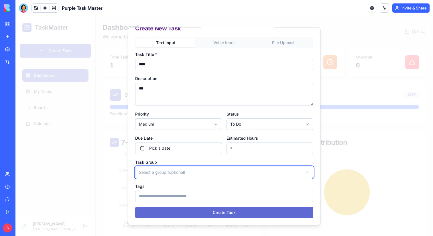
scroll to position [0, 0]
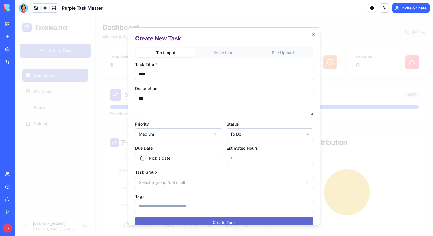
click at [217, 55] on body "**********" at bounding box center [224, 196] width 418 height 360
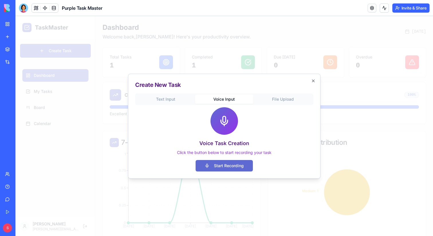
click at [222, 123] on icon at bounding box center [224, 122] width 7 height 4
click at [228, 165] on button "Start Recording" at bounding box center [224, 165] width 57 height 11
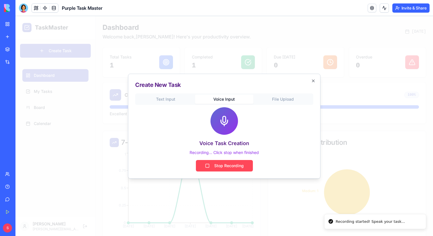
click at [222, 165] on button "Stop Recording" at bounding box center [224, 165] width 57 height 11
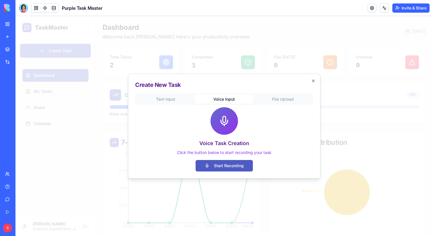
click at [230, 164] on button "Start Recording" at bounding box center [224, 165] width 57 height 11
click at [230, 164] on button "Stop Recording" at bounding box center [224, 165] width 57 height 11
click at [384, 9] on button at bounding box center [384, 7] width 9 height 9
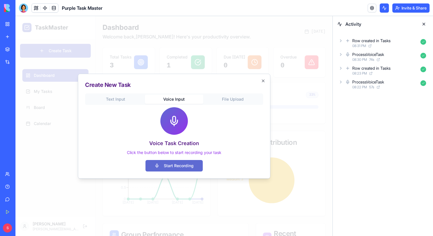
click at [80, 31] on div at bounding box center [173, 126] width 317 height 220
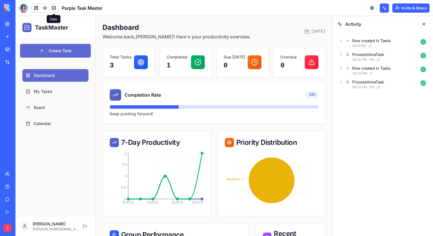
click at [50, 9] on span at bounding box center [54, 8] width 16 height 16
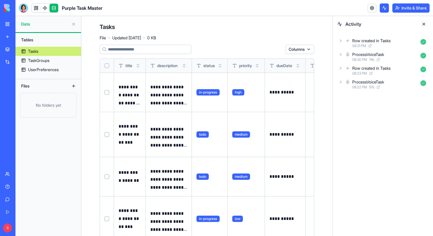
scroll to position [177, 0]
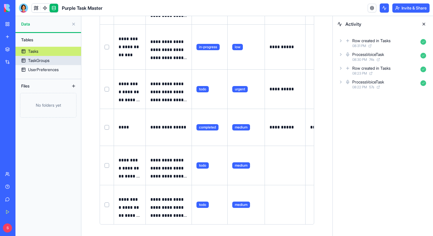
click at [43, 60] on div "TaskGroups" at bounding box center [38, 61] width 21 height 6
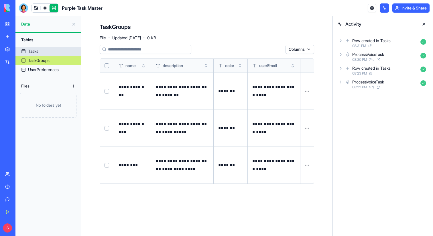
click at [34, 51] on div "Tasks" at bounding box center [33, 51] width 10 height 6
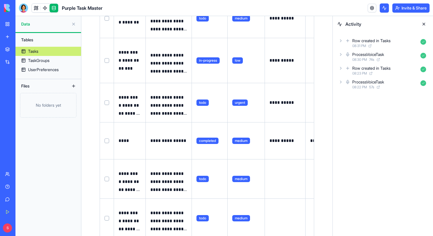
scroll to position [177, 0]
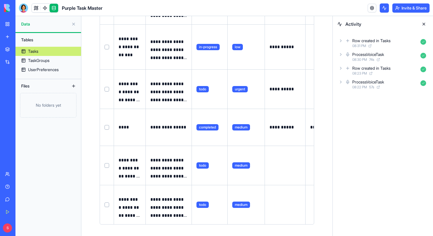
click at [125, 171] on p "**********" at bounding box center [130, 168] width 22 height 24
click at [127, 166] on p "**********" at bounding box center [130, 168] width 22 height 24
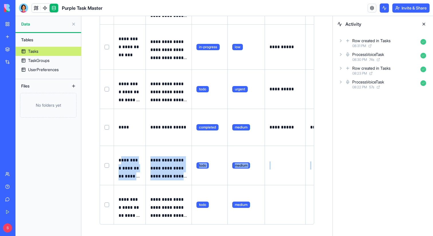
drag, startPoint x: 126, startPoint y: 163, endPoint x: 138, endPoint y: 186, distance: 25.2
click at [138, 186] on tbody "**********" at bounding box center [421, 62] width 643 height 323
click at [158, 172] on p "**********" at bounding box center [168, 168] width 37 height 24
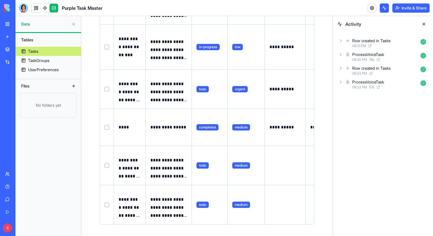
click at [35, 11] on body "**********" at bounding box center [216, 118] width 433 height 236
click at [36, 8] on link at bounding box center [36, 8] width 9 height 9
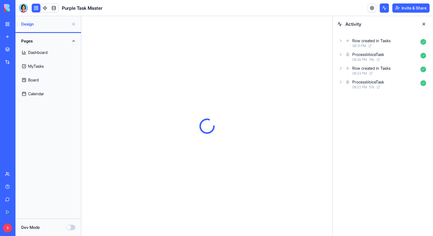
click at [424, 24] on button at bounding box center [423, 23] width 9 height 9
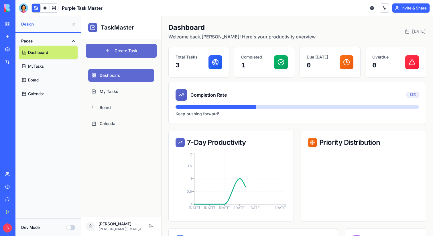
click at [39, 67] on link "MyTasks" at bounding box center [48, 66] width 59 height 14
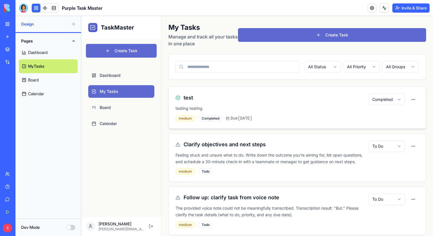
click at [389, 101] on html "TaskMaster Create Task Dashboard My Tasks Board Calendar shelly shelly@blocks.d…" at bounding box center [257, 129] width 352 height 226
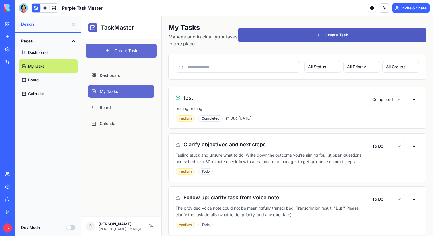
click at [289, 33] on button "Create Task" at bounding box center [332, 35] width 188 height 14
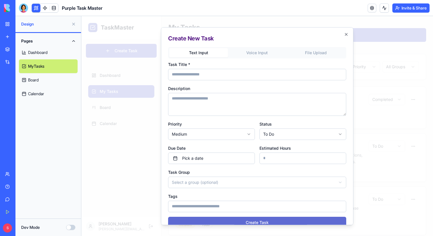
click at [243, 51] on body "**********" at bounding box center [257, 129] width 352 height 226
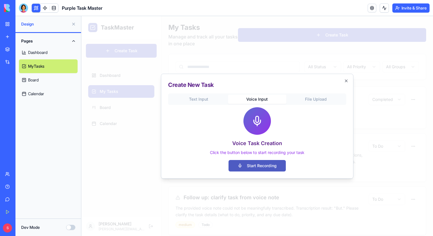
click at [252, 164] on button "Start Recording" at bounding box center [257, 165] width 57 height 11
click at [261, 166] on button "Stop Recording" at bounding box center [257, 165] width 57 height 11
click at [348, 81] on icon "button" at bounding box center [346, 80] width 5 height 5
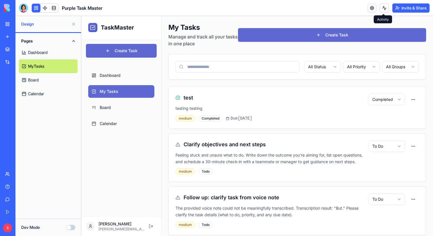
click at [385, 6] on button at bounding box center [384, 7] width 9 height 9
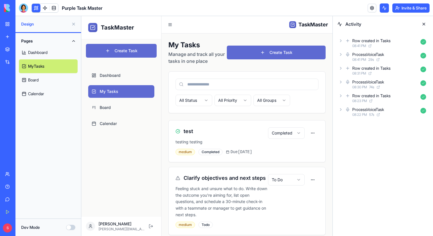
click at [342, 110] on icon at bounding box center [341, 109] width 5 height 5
click at [345, 149] on icon at bounding box center [346, 149] width 5 height 5
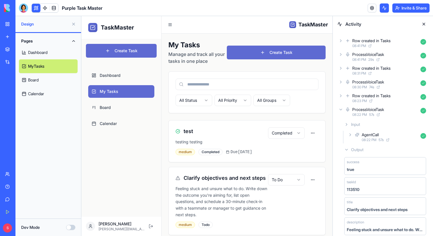
click at [342, 52] on icon at bounding box center [341, 54] width 5 height 5
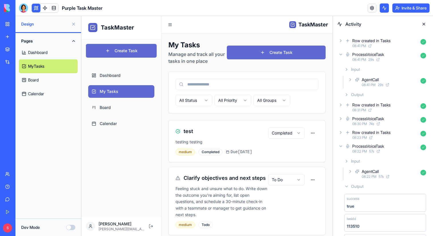
click at [341, 41] on icon at bounding box center [341, 40] width 5 height 5
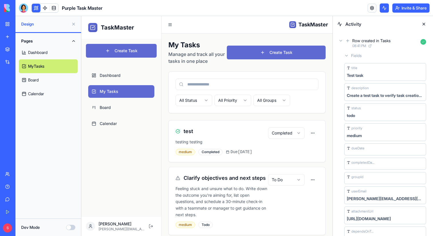
click at [424, 23] on button at bounding box center [423, 23] width 9 height 9
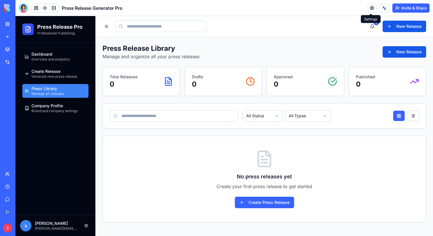
click at [370, 8] on link at bounding box center [372, 8] width 9 height 9
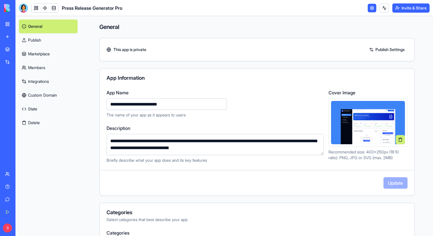
click at [42, 54] on link "Marketplace" at bounding box center [48, 54] width 59 height 14
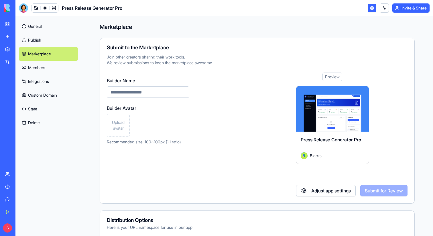
click at [133, 92] on input "Builder Name" at bounding box center [148, 91] width 82 height 11
paste input "**********"
type input "**********"
click at [117, 127] on span "Upload avatar" at bounding box center [118, 124] width 18 height 11
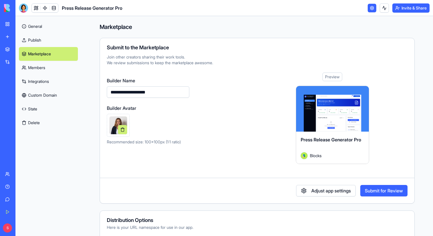
click at [377, 191] on button "Submit for Review" at bounding box center [383, 190] width 47 height 11
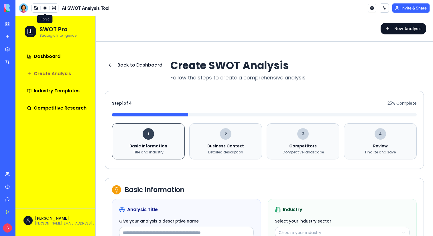
click at [44, 9] on link at bounding box center [45, 8] width 9 height 9
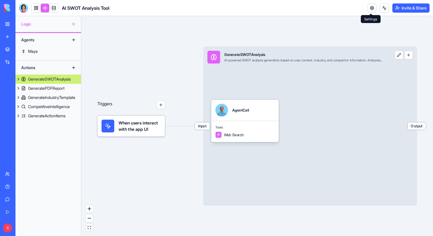
click at [371, 9] on link at bounding box center [372, 8] width 9 height 9
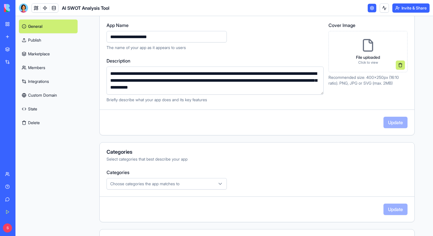
scroll to position [66, 0]
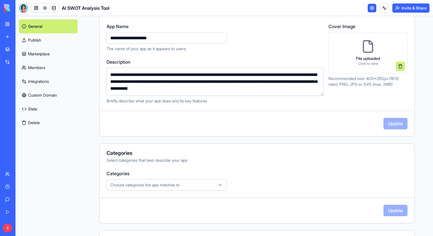
click at [60, 51] on link "Marketplace" at bounding box center [48, 54] width 59 height 14
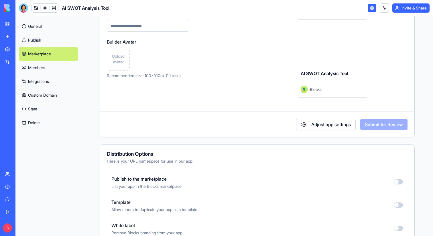
click at [158, 27] on input "Builder Name" at bounding box center [148, 25] width 82 height 11
paste input "**********"
type input "**********"
click at [115, 58] on span "Upload avatar" at bounding box center [118, 58] width 18 height 11
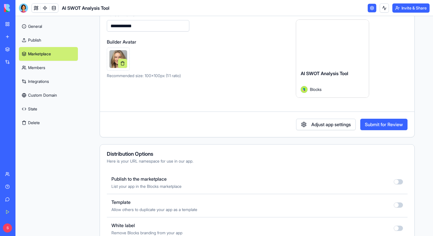
click at [385, 127] on button "Submit for Review" at bounding box center [383, 124] width 47 height 11
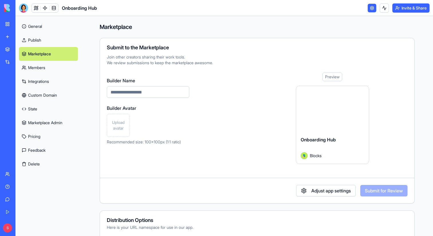
click at [135, 95] on input "Builder Name" at bounding box center [148, 91] width 82 height 11
paste input "**********"
type input "**********"
paste input "**********"
type input "**********"
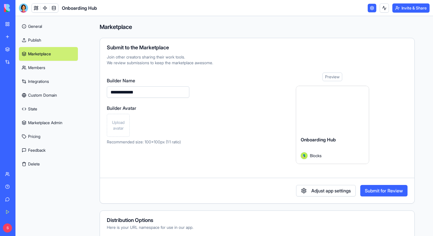
click at [107, 127] on div "Upload avatar" at bounding box center [118, 125] width 23 height 23
click at [370, 191] on button "Submit for Review" at bounding box center [383, 190] width 47 height 11
click at [116, 126] on span "Upload avatar" at bounding box center [118, 124] width 18 height 11
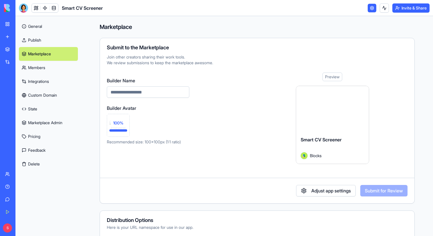
click at [145, 94] on input "Builder Name" at bounding box center [148, 91] width 82 height 11
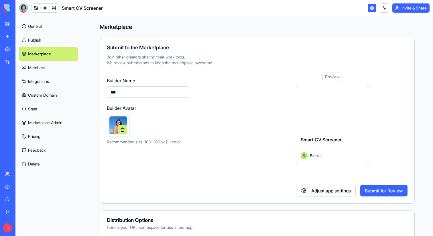
type input "**********"
click at [371, 190] on button "Submit for Review" at bounding box center [383, 190] width 47 height 11
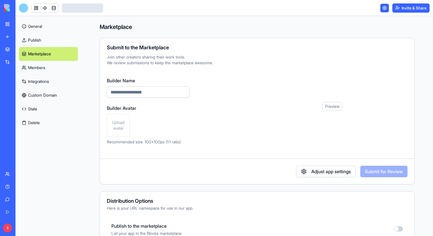
click at [120, 128] on span "Upload avatar" at bounding box center [118, 124] width 18 height 11
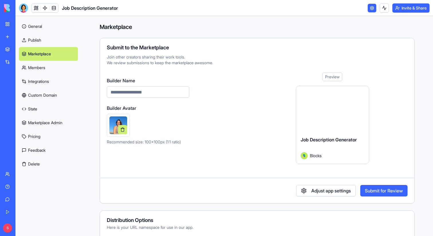
click at [140, 90] on input "Builder Name" at bounding box center [148, 91] width 82 height 11
paste input "**********"
type input "**********"
click at [372, 188] on button "Submit for Review" at bounding box center [383, 190] width 47 height 11
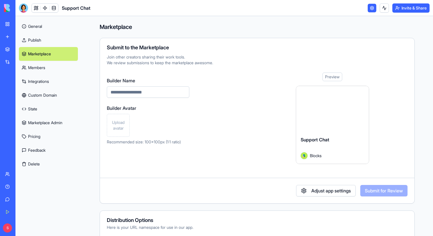
click at [132, 93] on input "Builder Name" at bounding box center [148, 91] width 82 height 11
type input "**********"
drag, startPoint x: 157, startPoint y: 93, endPoint x: 110, endPoint y: 93, distance: 47.0
click at [110, 93] on input "**********" at bounding box center [148, 91] width 82 height 11
click at [157, 117] on div "Upload avatar" at bounding box center [148, 125] width 82 height 23
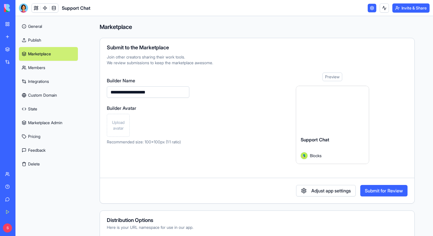
click at [119, 124] on span "Upload avatar" at bounding box center [118, 124] width 18 height 11
click at [391, 195] on button "Submit for Review" at bounding box center [383, 190] width 47 height 11
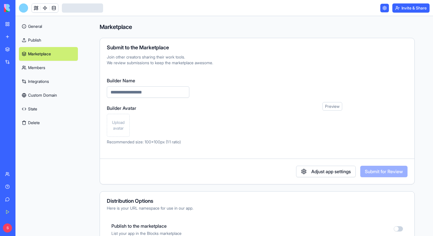
click at [137, 94] on input "Builder Name" at bounding box center [148, 91] width 82 height 11
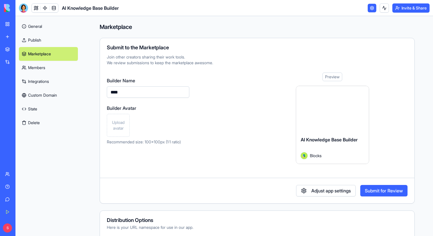
type input "**********"
click at [115, 119] on div "Upload avatar" at bounding box center [118, 125] width 23 height 23
click at [380, 191] on button "Submit for Review" at bounding box center [383, 190] width 47 height 11
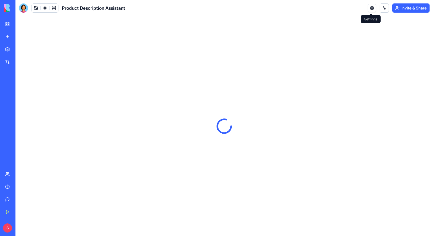
click at [371, 9] on link at bounding box center [372, 8] width 9 height 9
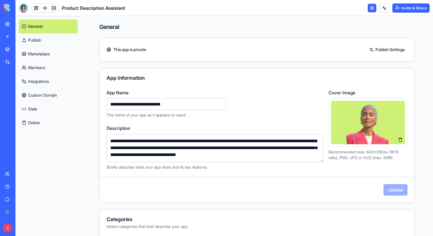
click at [40, 56] on link "Marketplace" at bounding box center [48, 54] width 59 height 14
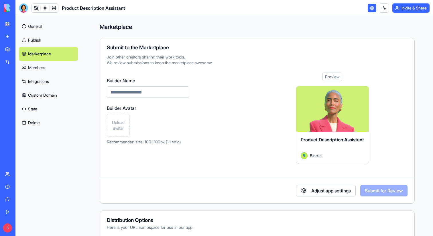
click at [113, 95] on input "Builder Name" at bounding box center [148, 91] width 82 height 11
paste input "**********"
type input "**********"
click at [122, 123] on span "Upload avatar" at bounding box center [118, 124] width 18 height 11
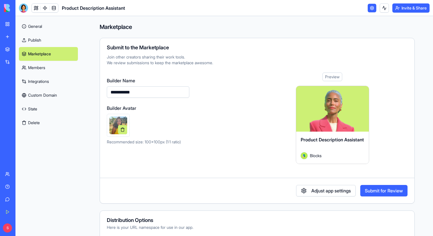
click at [369, 190] on button "Submit for Review" at bounding box center [383, 190] width 47 height 11
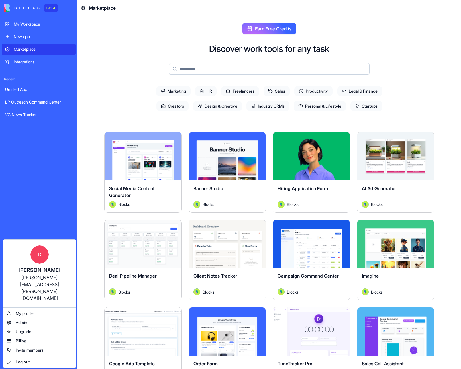
click at [50, 203] on html "BETA My Workspace New app Marketplace Integrations Recent Untitled App LP Outre…" at bounding box center [230, 184] width 461 height 369
